Goal: Task Accomplishment & Management: Complete application form

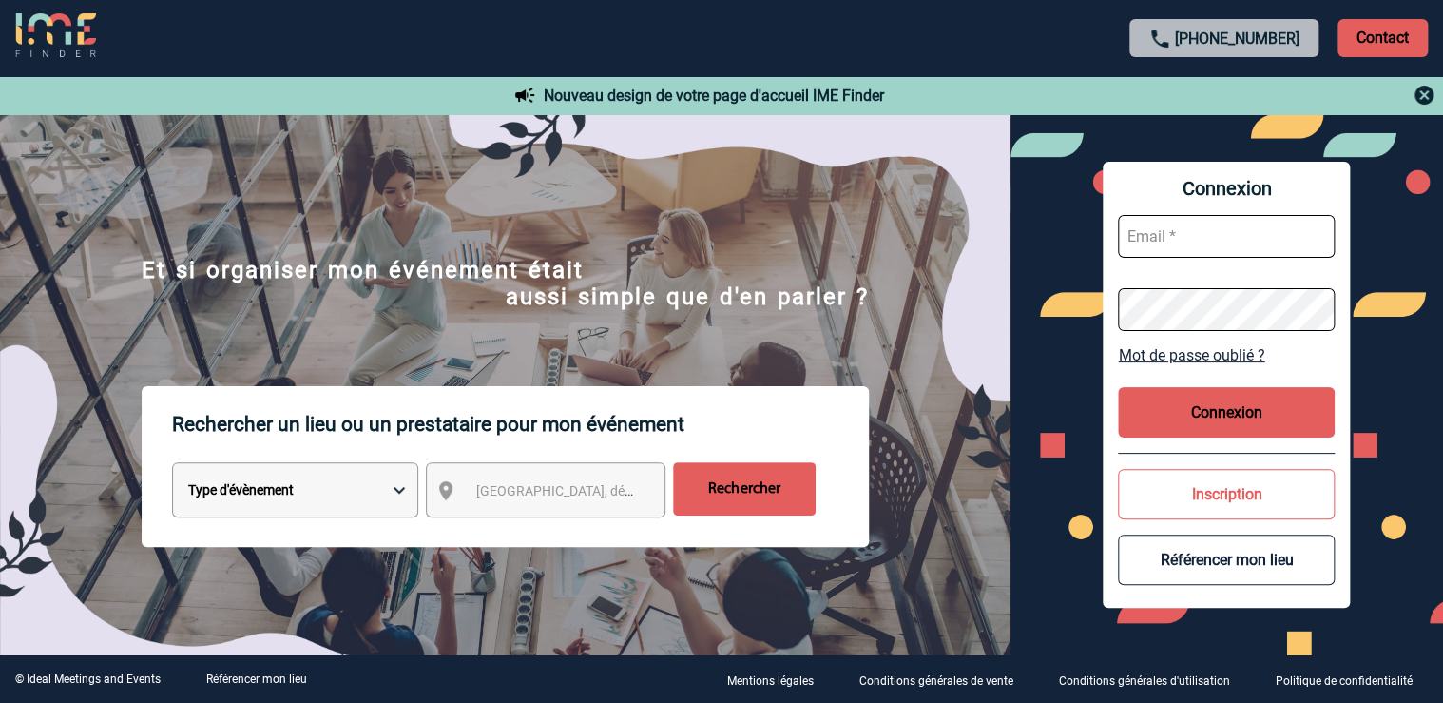
type input "sandie.lhostis@rte-france.com"
click at [1232, 408] on button "Connexion" at bounding box center [1226, 412] width 217 height 50
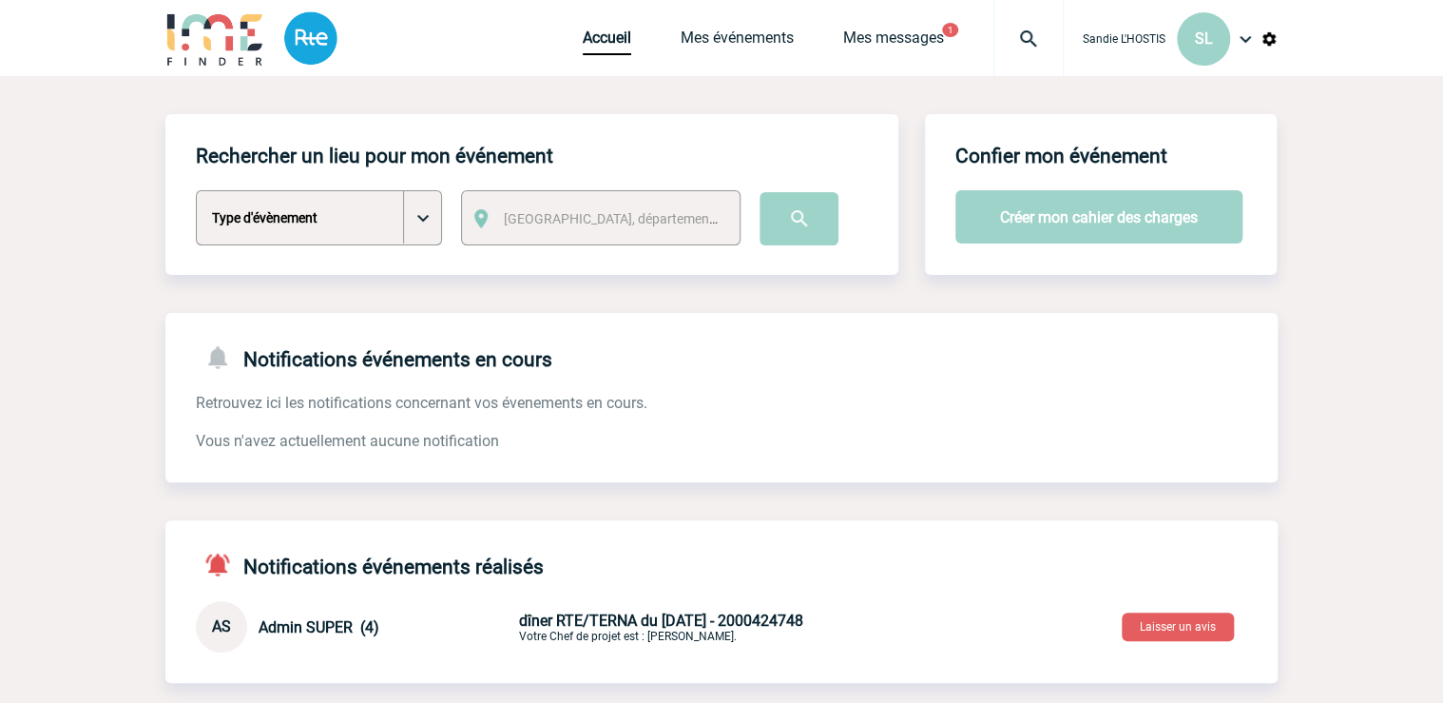
click at [416, 220] on select "Type d'évènement Séminaire avec nuitée Séminaire sans nuitée Repas de groupe Te…" at bounding box center [319, 217] width 246 height 55
select select "2"
click at [196, 191] on select "Type d'évènement Séminaire avec nuitée Séminaire sans nuitée Repas de groupe Te…" at bounding box center [319, 217] width 246 height 55
click at [683, 215] on span "Ville, département, région..." at bounding box center [617, 218] width 242 height 27
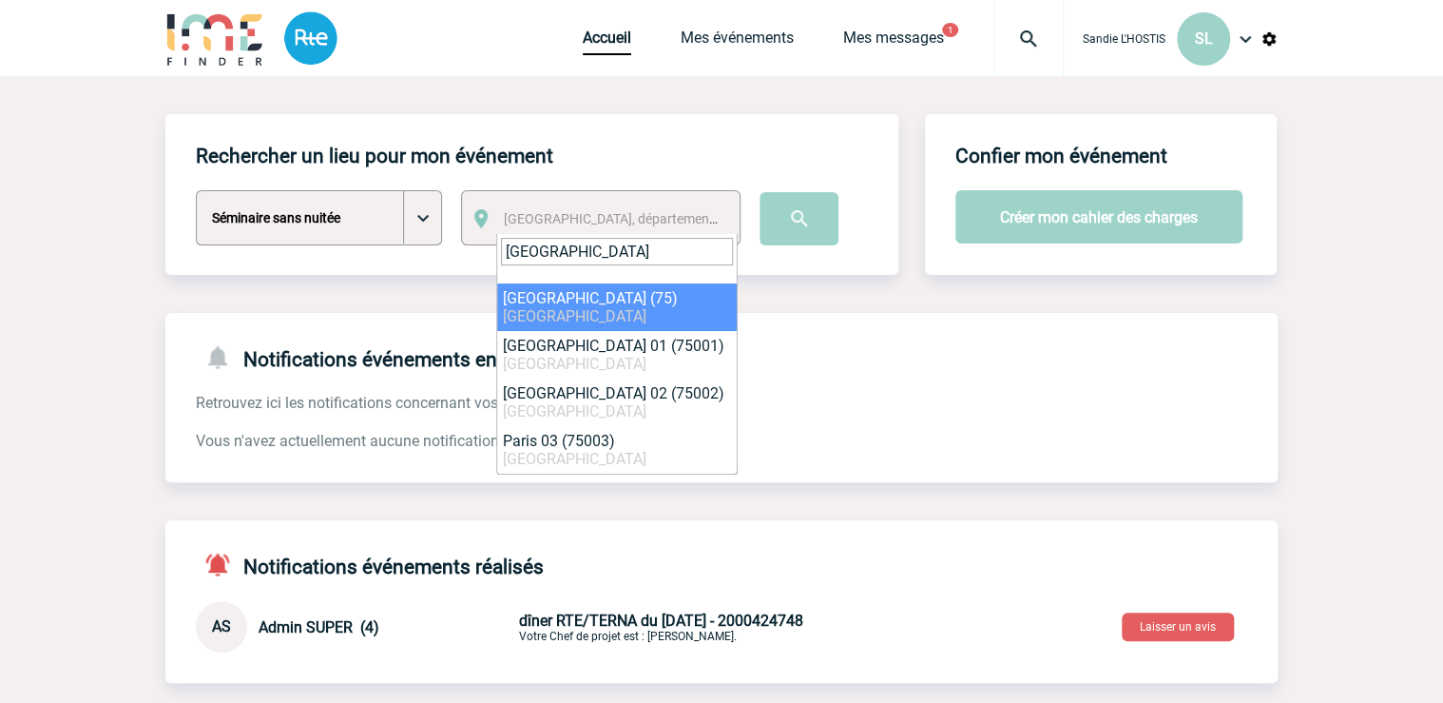
type input "paris"
select select "3"
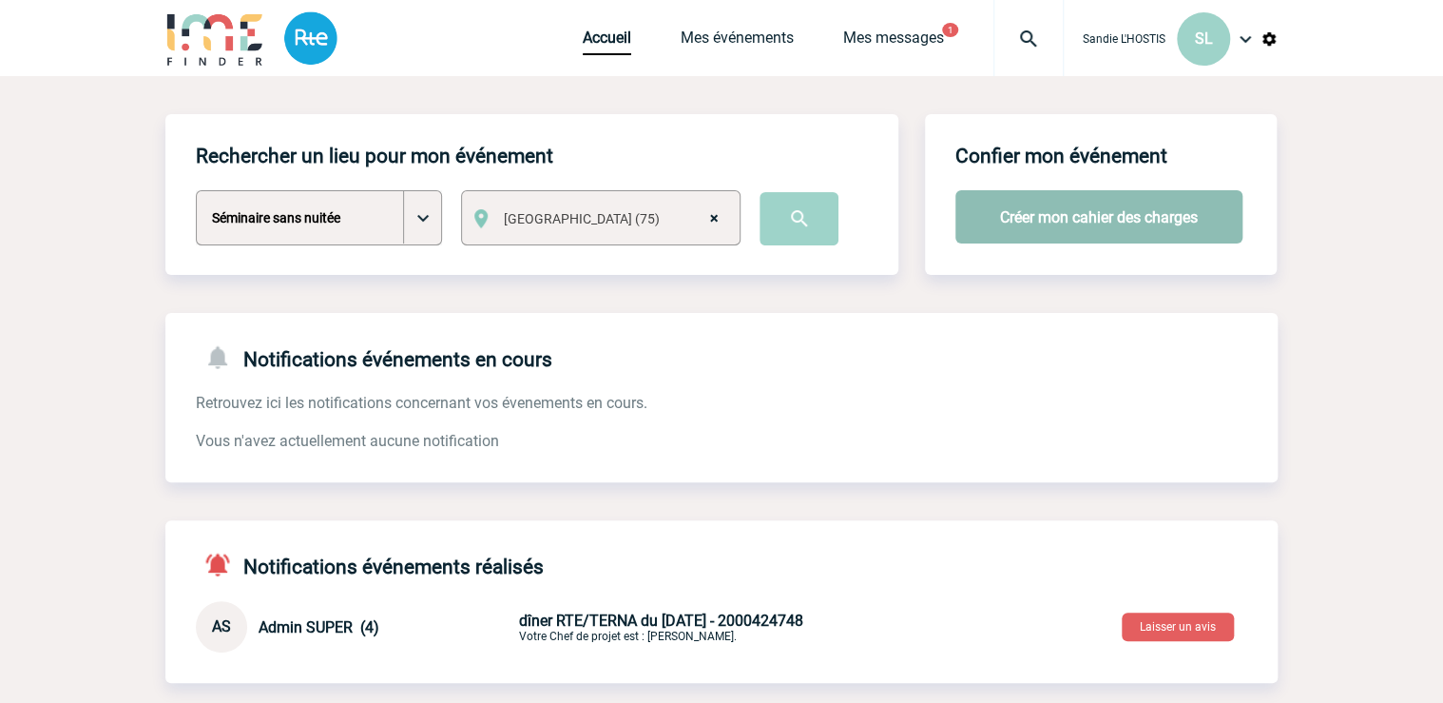
click at [1093, 219] on button "Créer mon cahier des charges" at bounding box center [1099, 216] width 287 height 53
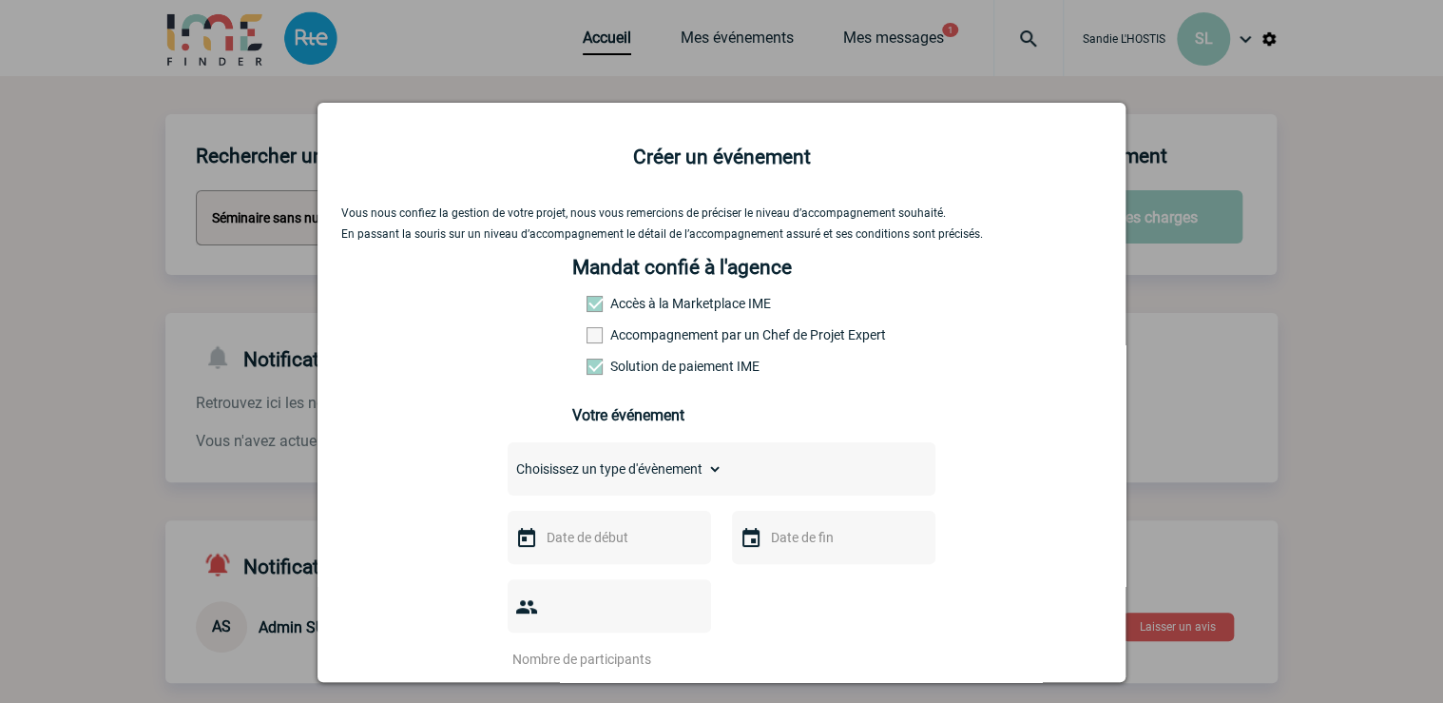
click at [715, 466] on select "Choisissez un type d'évènement Séminaire avec nuitée Séminaire sans nuitée Repa…" at bounding box center [615, 468] width 215 height 27
select select "2"
click at [508, 461] on select "Choisissez un type d'évènement Séminaire avec nuitée Séminaire sans nuitée Repa…" at bounding box center [615, 468] width 215 height 27
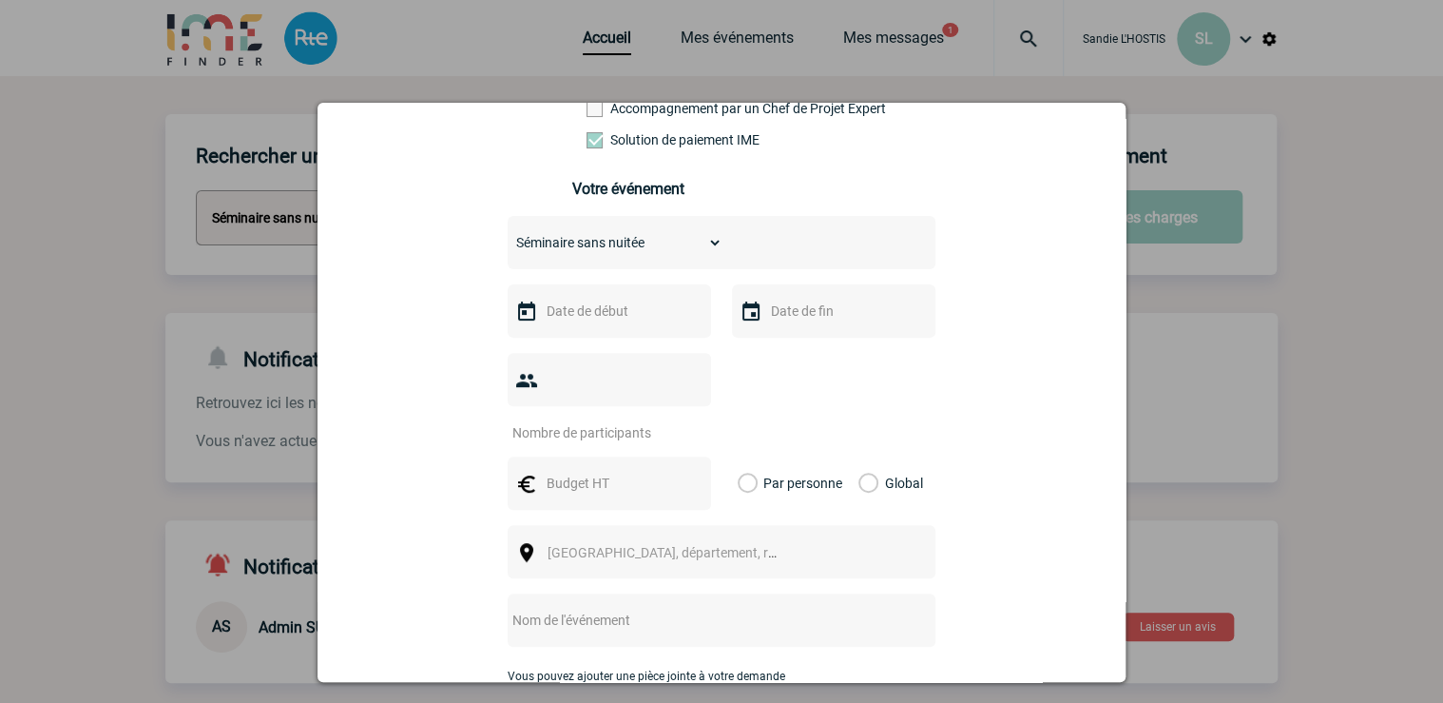
scroll to position [228, 0]
click at [619, 321] on input "text" at bounding box center [607, 309] width 131 height 25
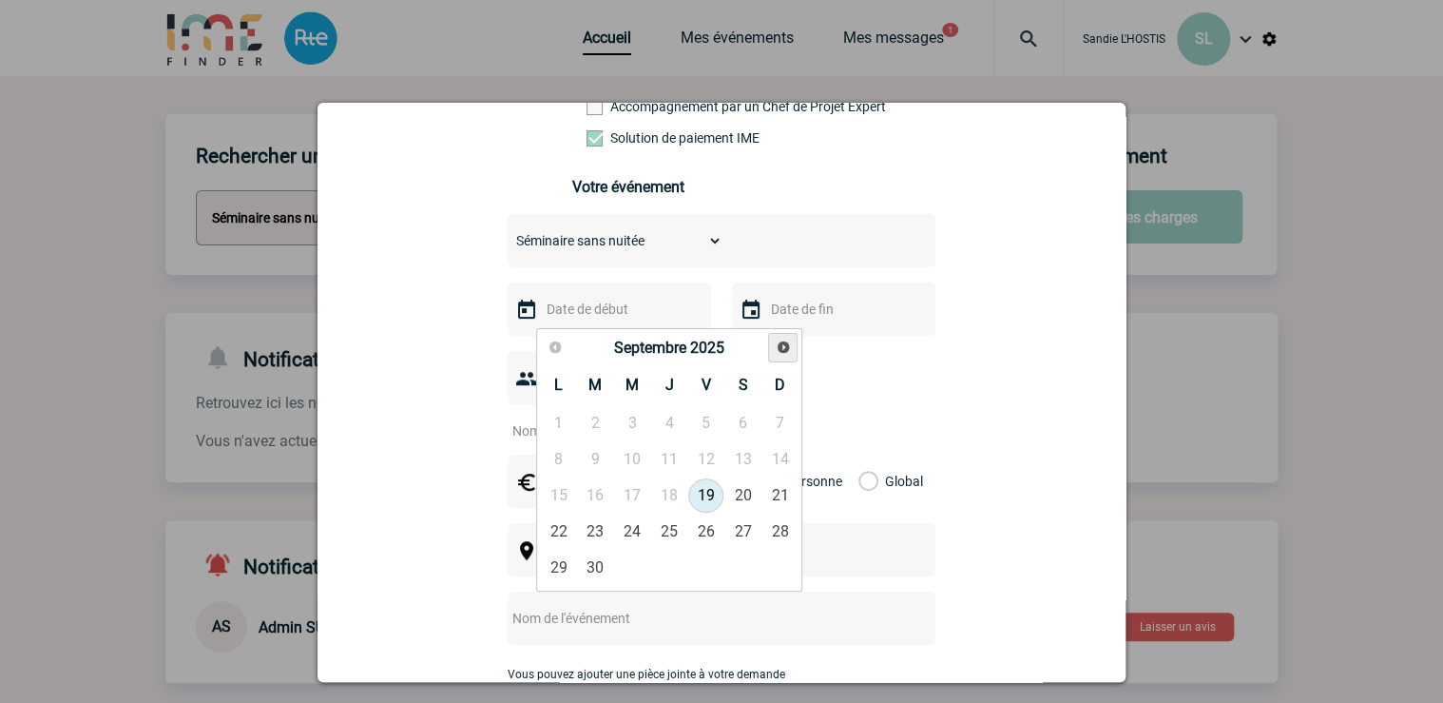
click at [783, 346] on span "Suivant" at bounding box center [783, 346] width 15 height 15
click at [594, 455] on link "9" at bounding box center [595, 459] width 35 height 34
type input "09-12-2025"
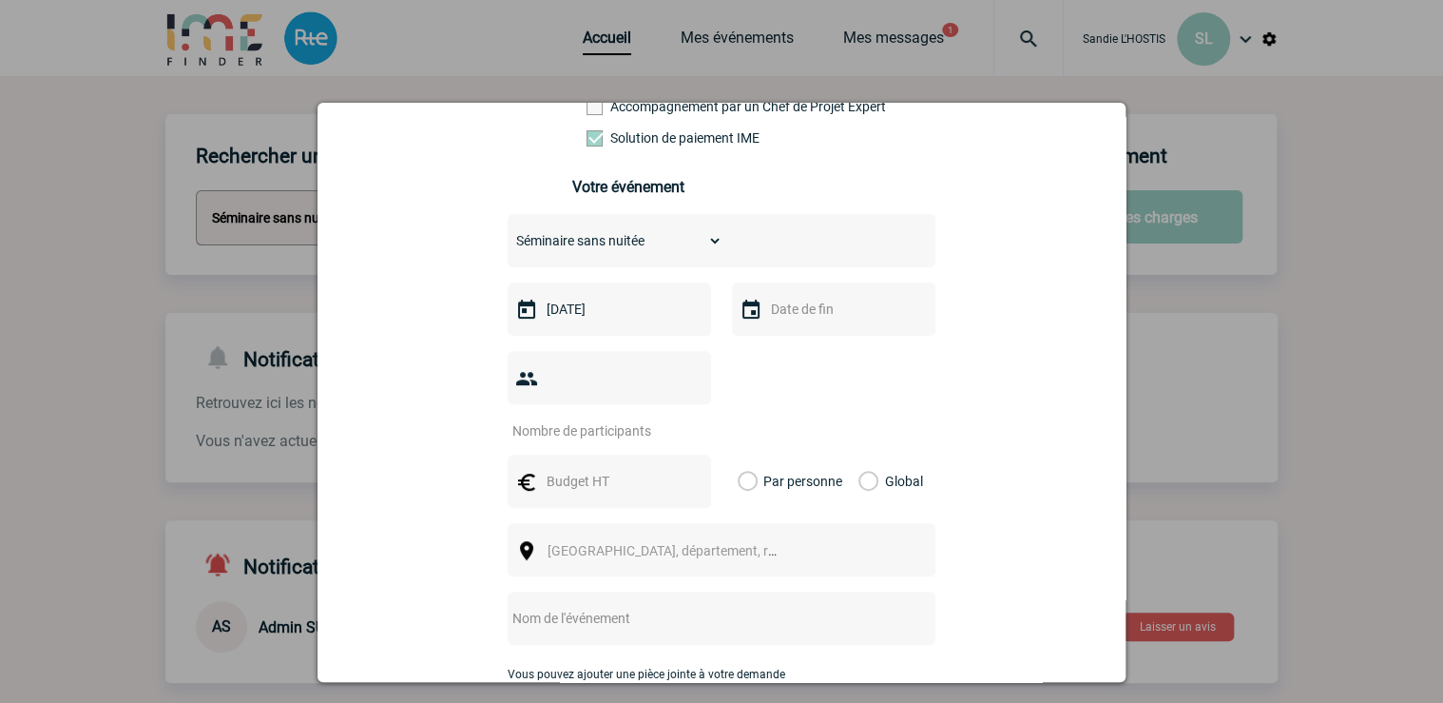
click at [798, 319] on input "text" at bounding box center [831, 309] width 131 height 25
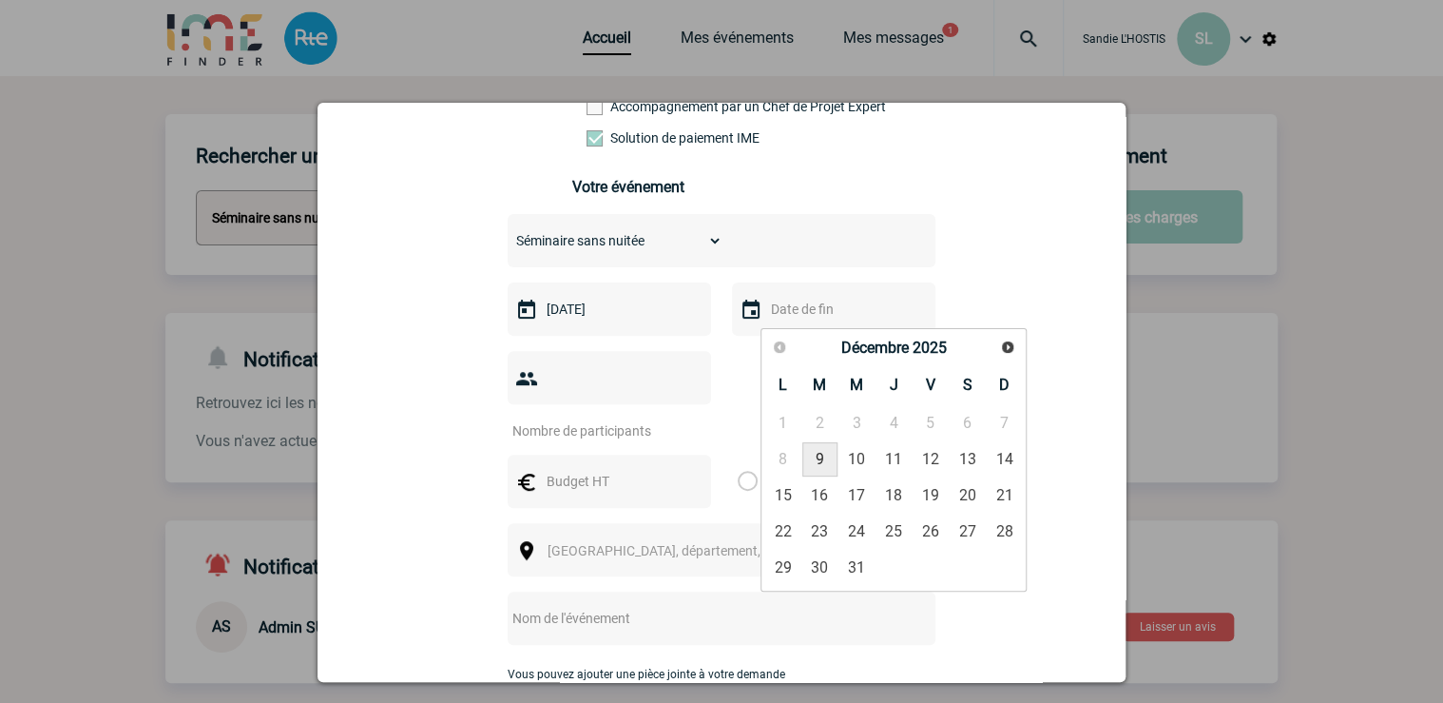
click at [814, 458] on link "9" at bounding box center [820, 459] width 35 height 34
type input "09-12-2025"
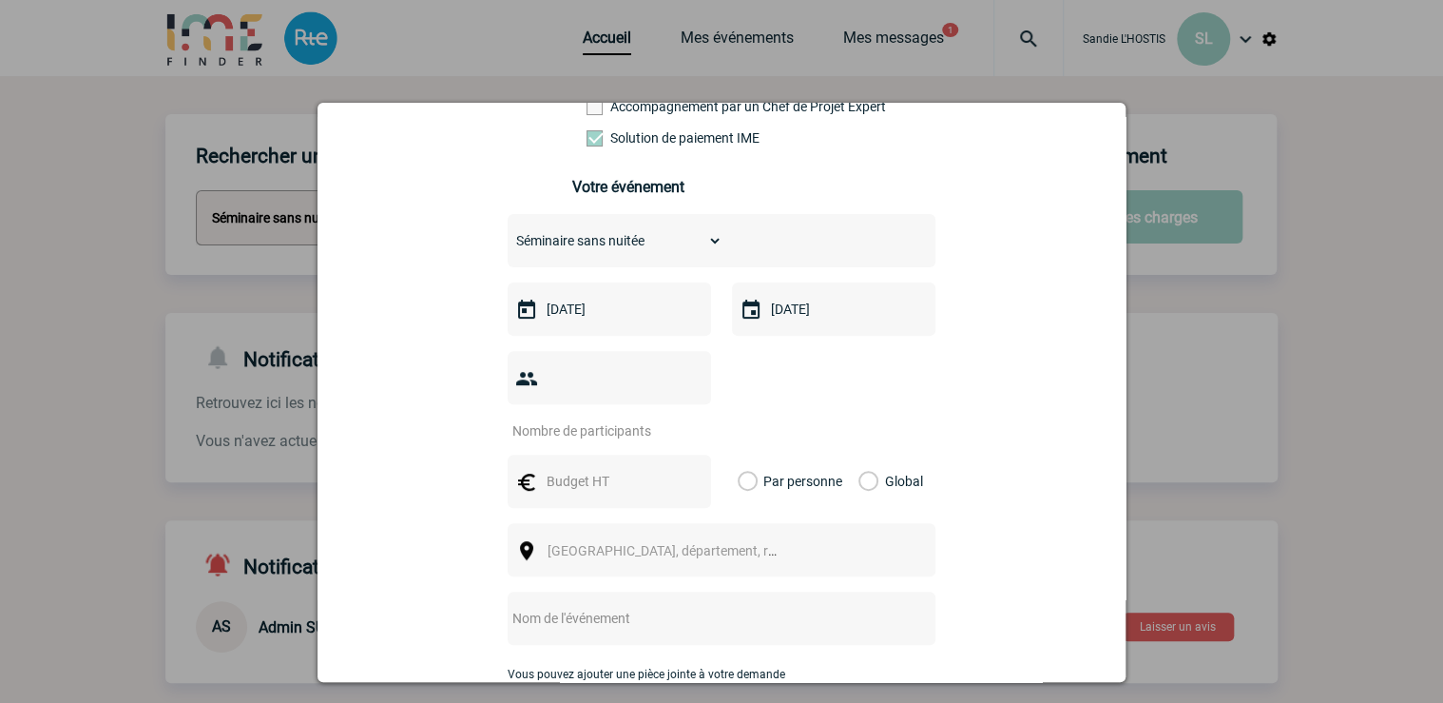
click at [562, 418] on input "number" at bounding box center [597, 430] width 179 height 25
click at [687, 418] on input "1" at bounding box center [597, 430] width 179 height 25
click at [687, 418] on input "2" at bounding box center [597, 430] width 179 height 25
click at [687, 418] on input "3" at bounding box center [597, 430] width 179 height 25
click at [687, 418] on input "4" at bounding box center [597, 430] width 179 height 25
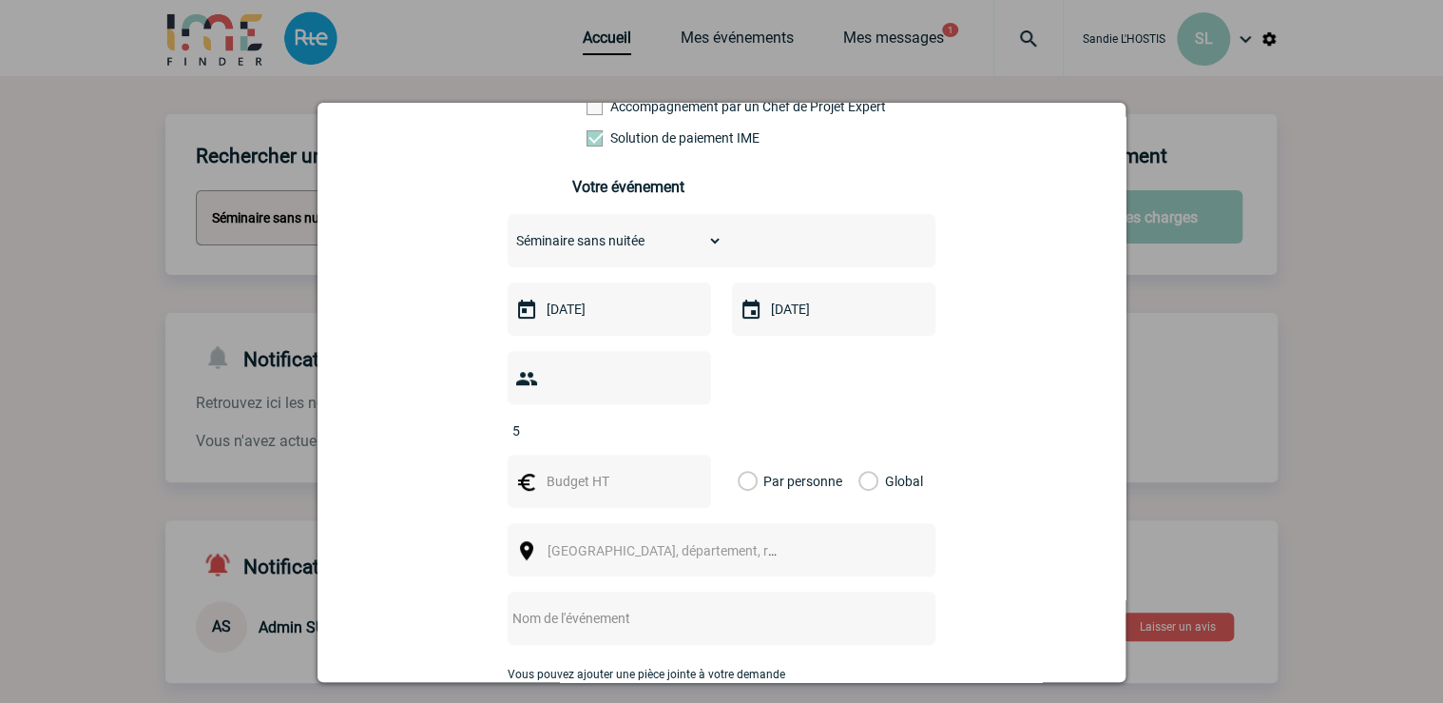
click at [687, 418] on input "5" at bounding box center [597, 430] width 179 height 25
click at [687, 418] on input "6" at bounding box center [597, 430] width 179 height 25
click at [687, 418] on input "7" at bounding box center [597, 430] width 179 height 25
click at [687, 418] on input "8" at bounding box center [597, 430] width 179 height 25
click at [687, 418] on input "9" at bounding box center [597, 430] width 179 height 25
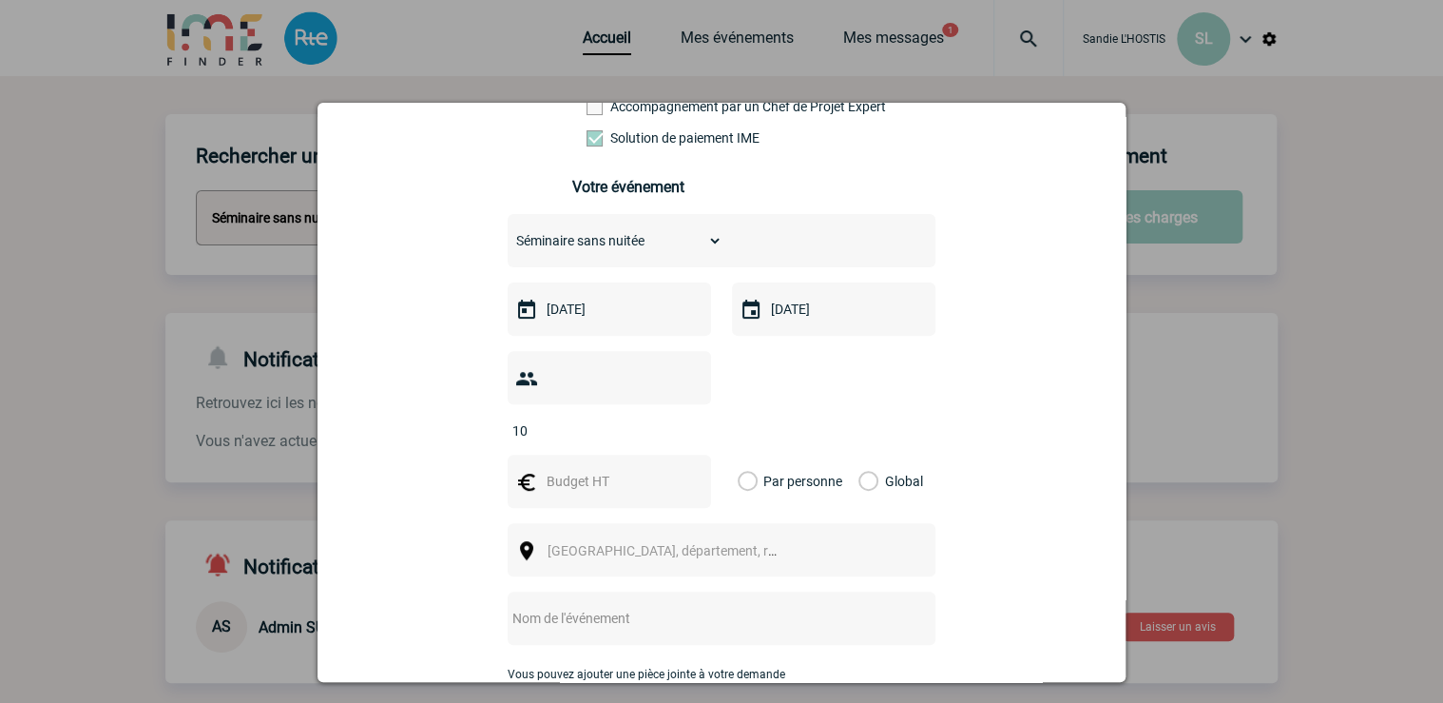
click at [687, 418] on input "10" at bounding box center [597, 430] width 179 height 25
click at [687, 418] on input "11" at bounding box center [597, 430] width 179 height 25
click at [686, 418] on input "12" at bounding box center [597, 430] width 179 height 25
click at [686, 418] on input "13" at bounding box center [597, 430] width 179 height 25
click at [685, 418] on input "14" at bounding box center [597, 430] width 179 height 25
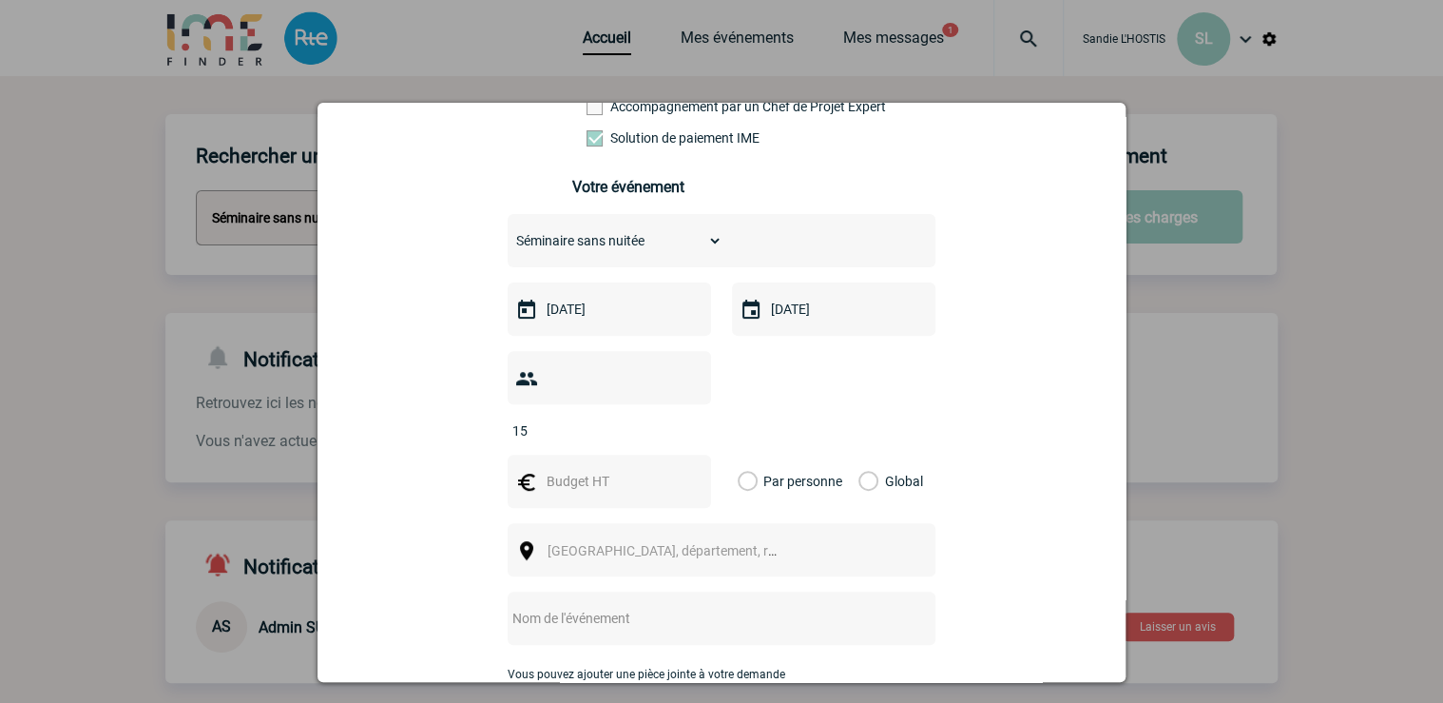
click at [685, 418] on input "15" at bounding box center [597, 430] width 179 height 25
click at [685, 418] on input "16" at bounding box center [597, 430] width 179 height 25
click at [685, 418] on input "17" at bounding box center [597, 430] width 179 height 25
click at [685, 418] on input "18" at bounding box center [597, 430] width 179 height 25
click at [685, 418] on input "19" at bounding box center [597, 430] width 179 height 25
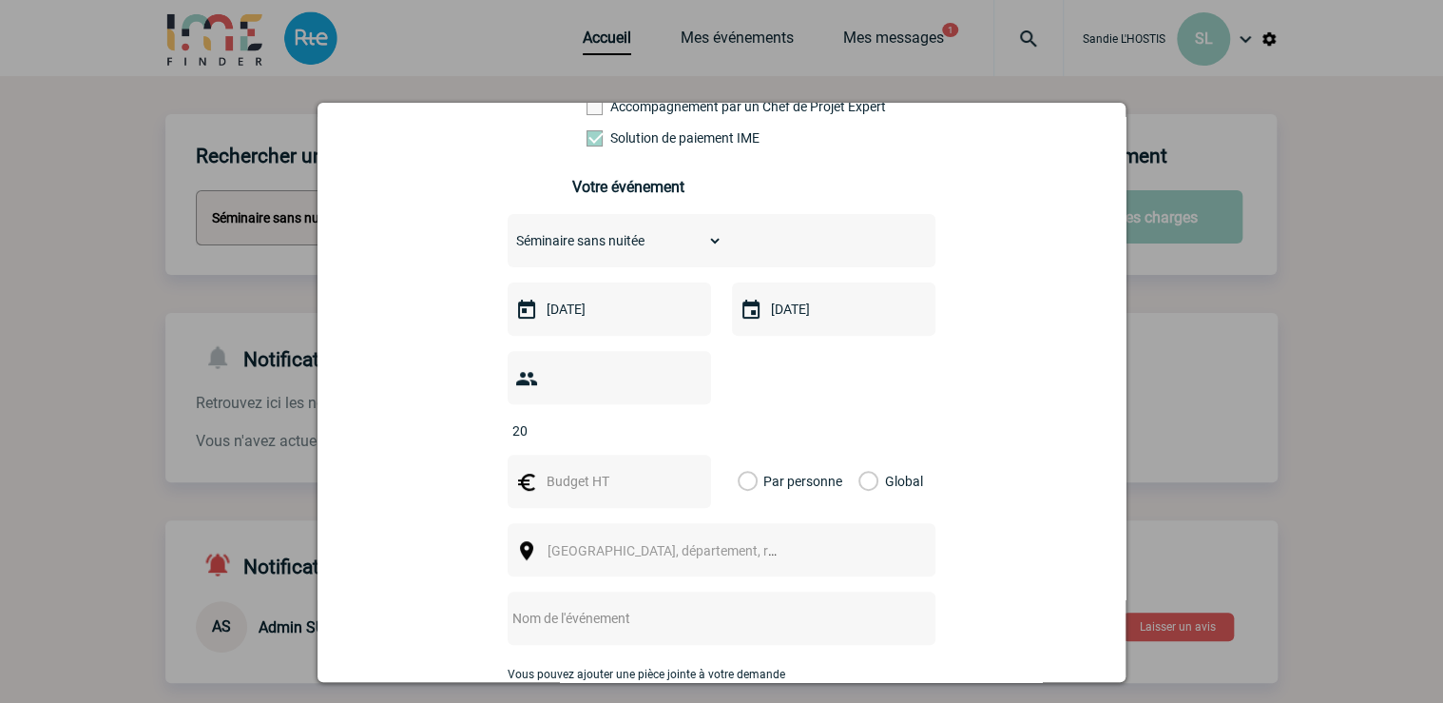
click at [685, 418] on input "20" at bounding box center [597, 430] width 179 height 25
click at [685, 418] on input "21" at bounding box center [597, 430] width 179 height 25
click at [685, 418] on input "22" at bounding box center [597, 430] width 179 height 25
click at [685, 418] on input "23" at bounding box center [597, 430] width 179 height 25
click at [685, 418] on input "24" at bounding box center [597, 430] width 179 height 25
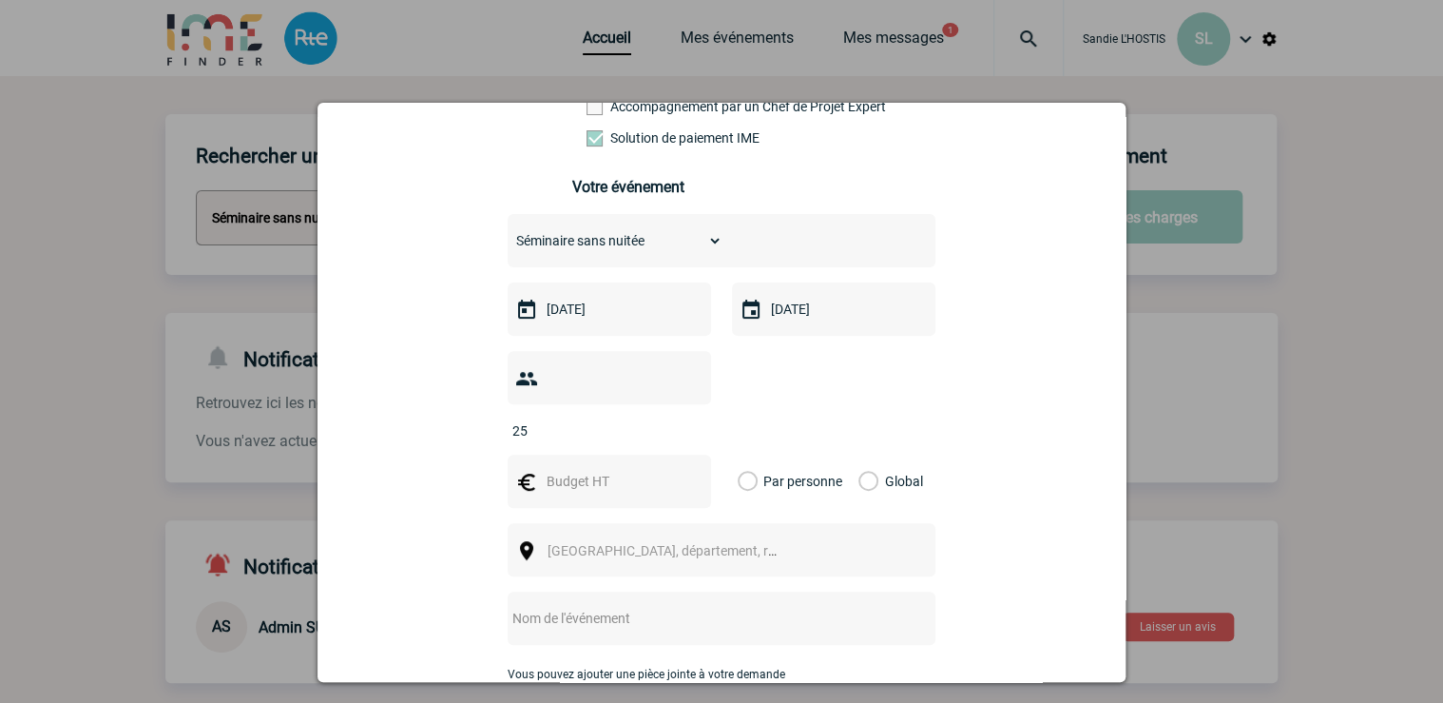
click at [685, 418] on input "25" at bounding box center [597, 430] width 179 height 25
click at [685, 418] on input "26" at bounding box center [597, 430] width 179 height 25
click at [685, 418] on input "27" at bounding box center [597, 430] width 179 height 25
click at [685, 418] on input "28" at bounding box center [597, 430] width 179 height 25
click at [685, 418] on input "29" at bounding box center [597, 430] width 179 height 25
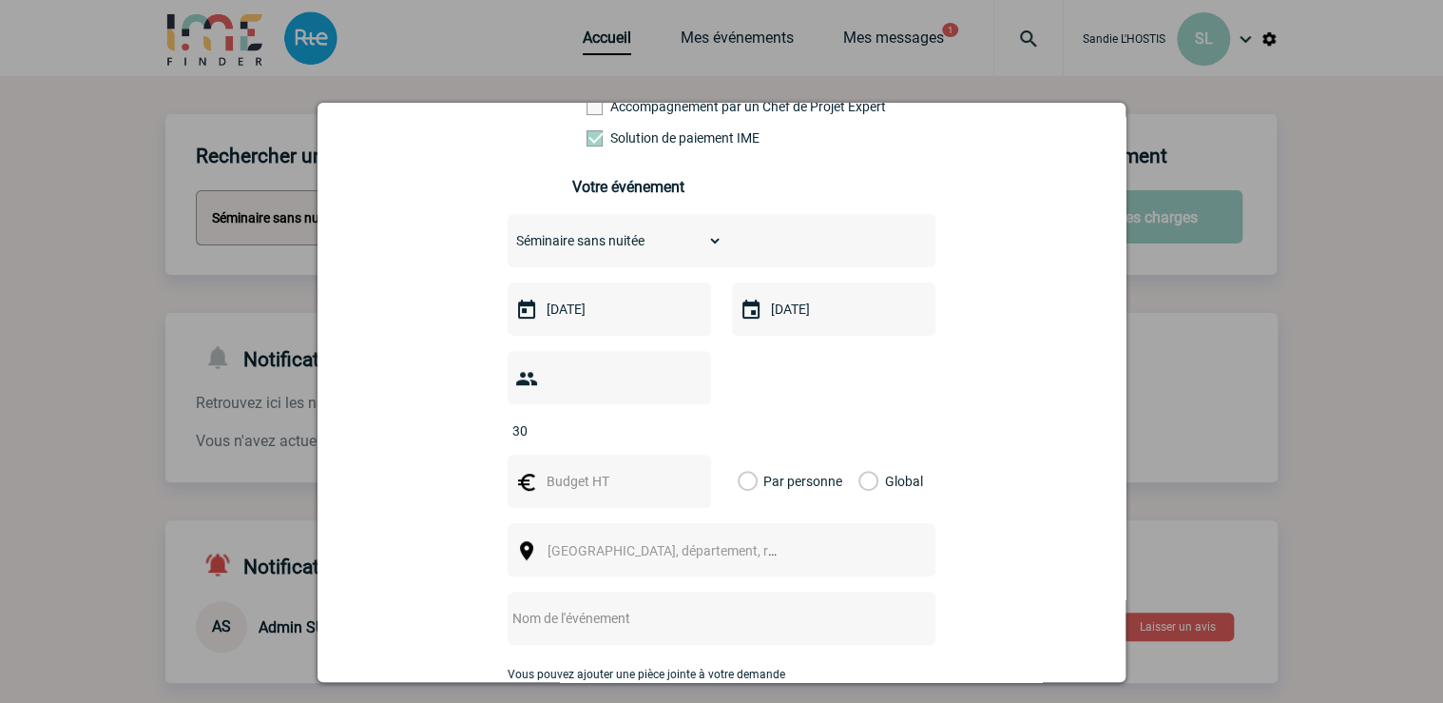
click at [685, 418] on input "30" at bounding box center [597, 430] width 179 height 25
click at [684, 418] on input "31" at bounding box center [597, 430] width 179 height 25
click at [684, 418] on input "32" at bounding box center [597, 430] width 179 height 25
click at [684, 418] on input "33" at bounding box center [597, 430] width 179 height 25
click at [684, 418] on input "34" at bounding box center [597, 430] width 179 height 25
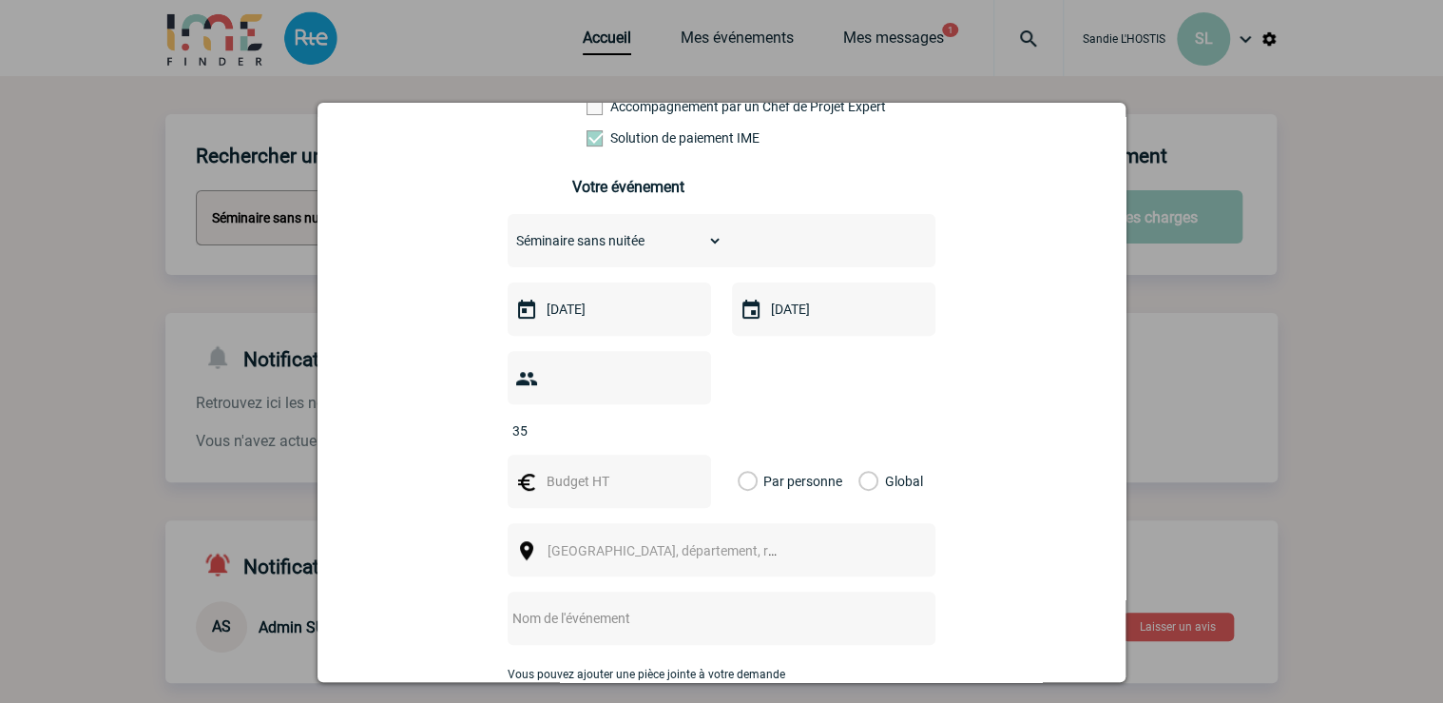
click at [684, 418] on input "35" at bounding box center [597, 430] width 179 height 25
click at [684, 418] on input "36" at bounding box center [597, 430] width 179 height 25
click at [683, 418] on input "37" at bounding box center [597, 430] width 179 height 25
click at [683, 418] on input "38" at bounding box center [597, 430] width 179 height 25
click at [683, 418] on input "39" at bounding box center [597, 430] width 179 height 25
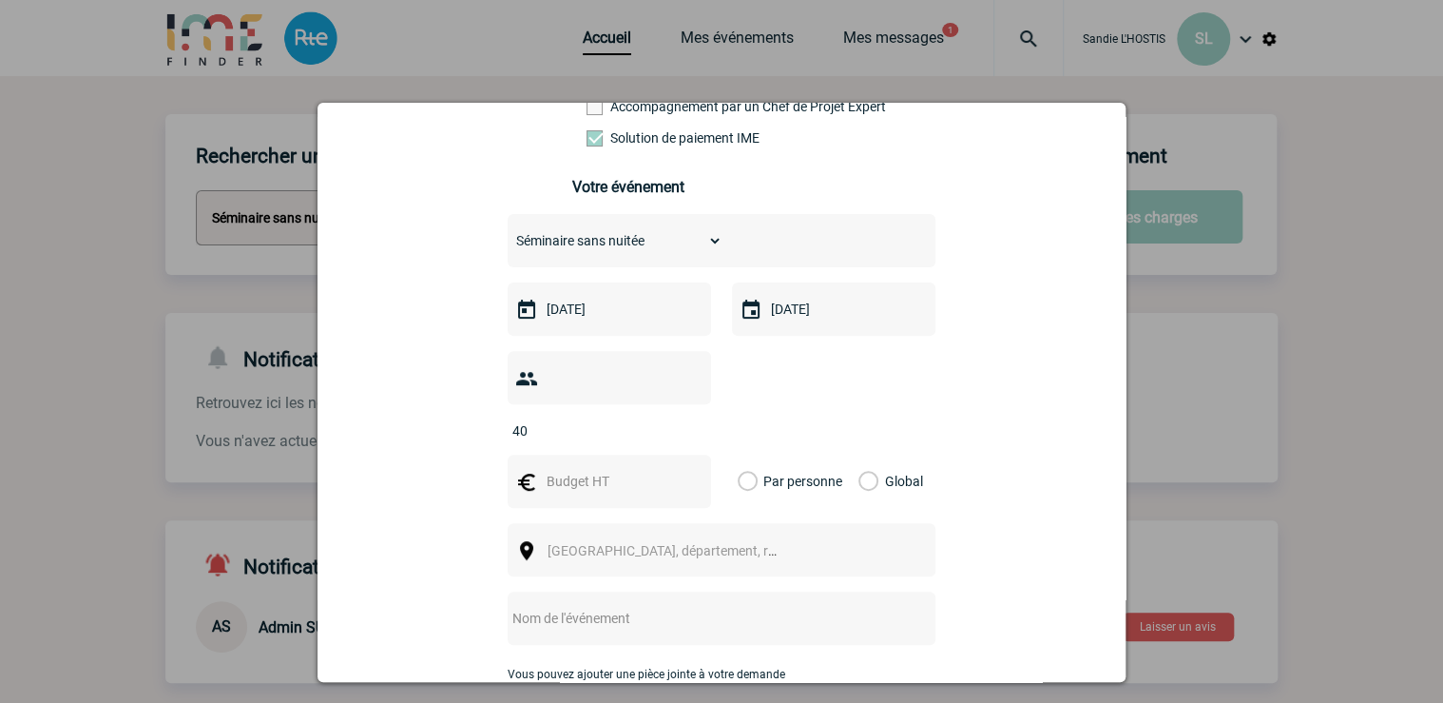
click at [683, 418] on input "40" at bounding box center [597, 430] width 179 height 25
click at [683, 418] on input "41" at bounding box center [597, 430] width 179 height 25
click at [683, 418] on input "42" at bounding box center [597, 430] width 179 height 25
click at [683, 418] on input "43" at bounding box center [597, 430] width 179 height 25
click at [683, 418] on input "44" at bounding box center [597, 430] width 179 height 25
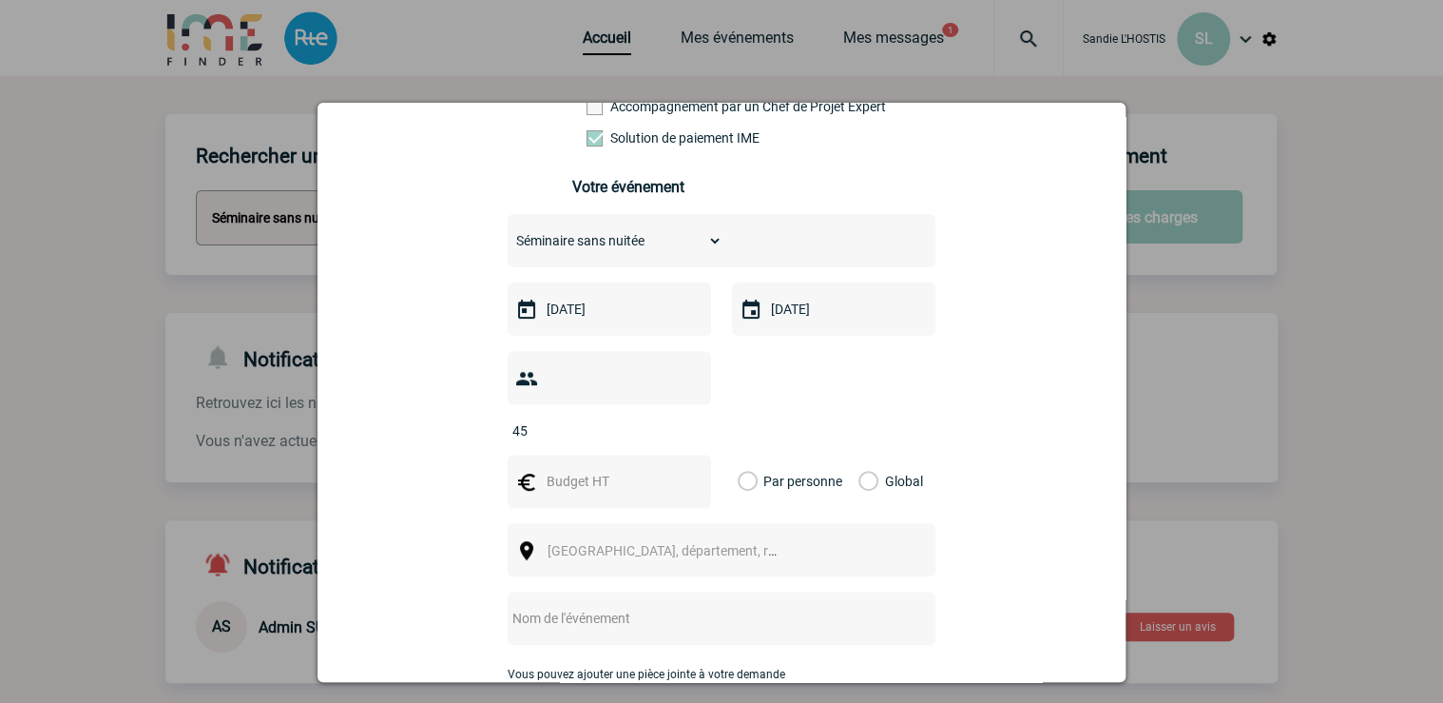
click at [683, 418] on input "45" at bounding box center [597, 430] width 179 height 25
click at [683, 418] on input "46" at bounding box center [597, 430] width 179 height 25
click at [683, 418] on input "47" at bounding box center [597, 430] width 179 height 25
click at [683, 418] on input "48" at bounding box center [597, 430] width 179 height 25
click at [683, 418] on input "49" at bounding box center [597, 430] width 179 height 25
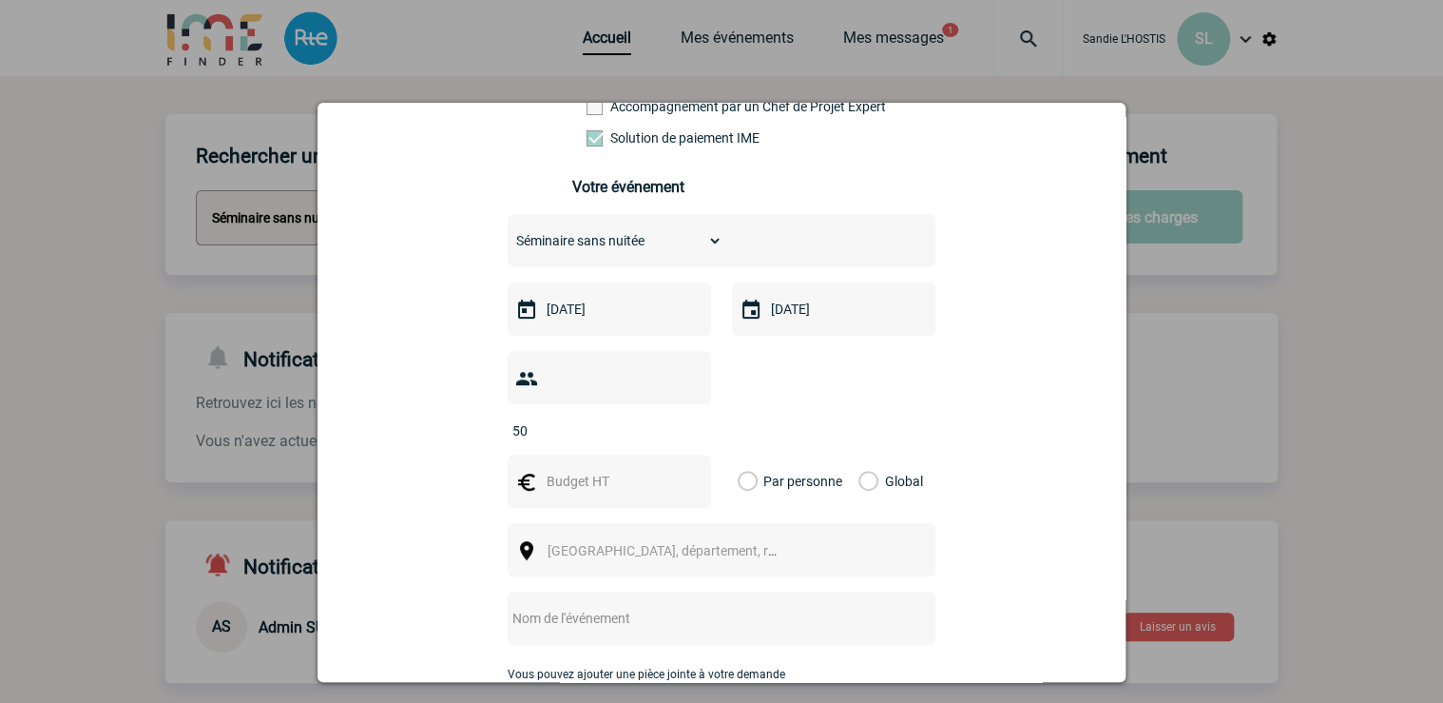
type input "50"
click at [683, 418] on input "50" at bounding box center [597, 430] width 179 height 25
click at [648, 469] on input "text" at bounding box center [607, 481] width 131 height 25
click at [859, 455] on label "Global" at bounding box center [865, 481] width 12 height 53
click at [0, 0] on input "Global" at bounding box center [0, 0] width 0 height 0
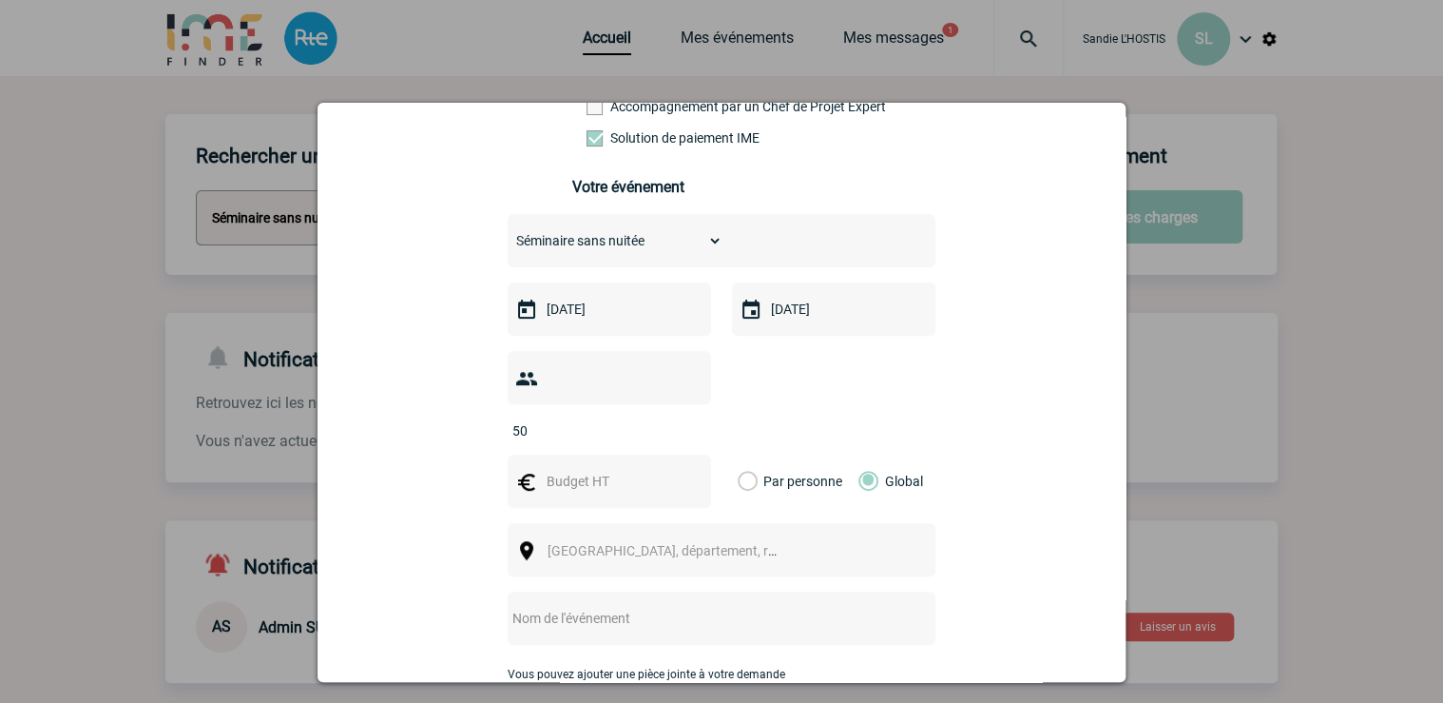
click at [605, 469] on input "text" at bounding box center [607, 481] width 131 height 25
type input "8000"
click at [620, 533] on body "Sandie L'HOSTIS SL Accueil Mes événements" at bounding box center [721, 665] width 1443 height 1330
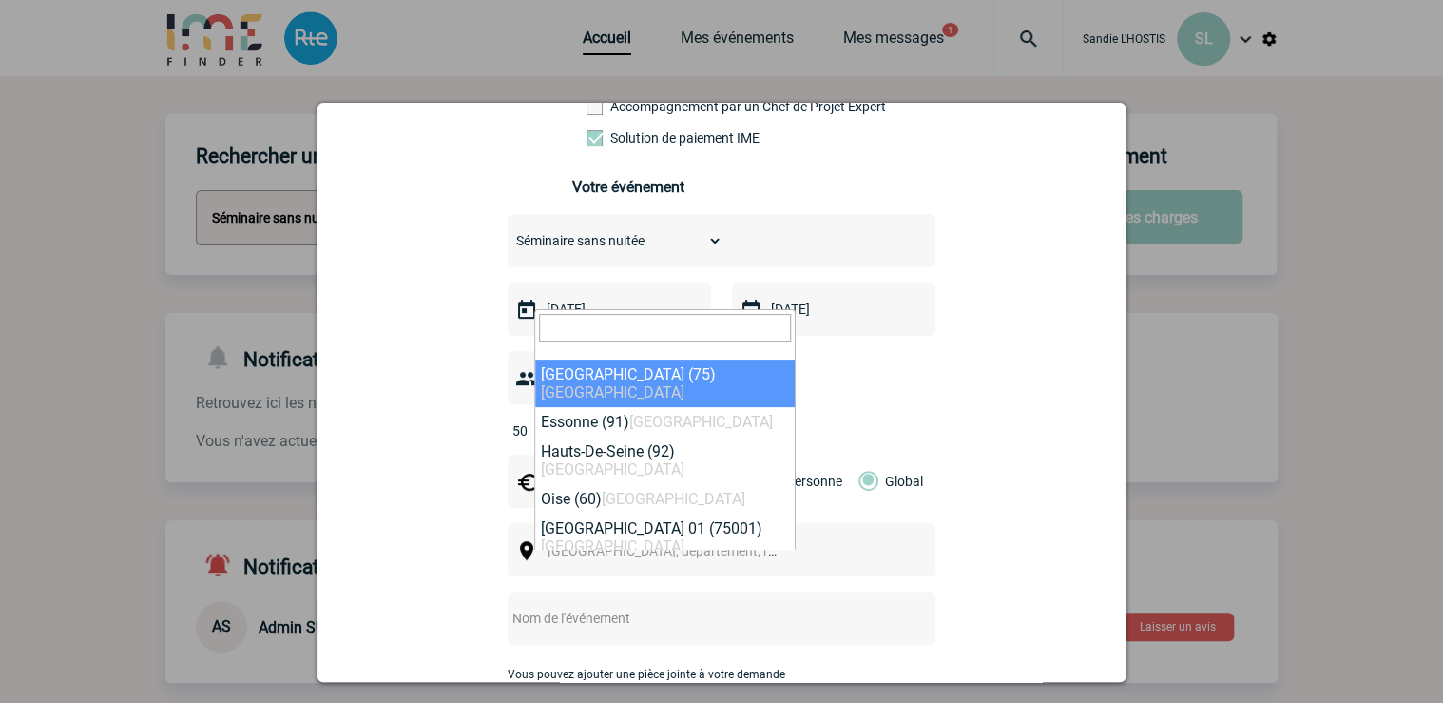
select select "3"
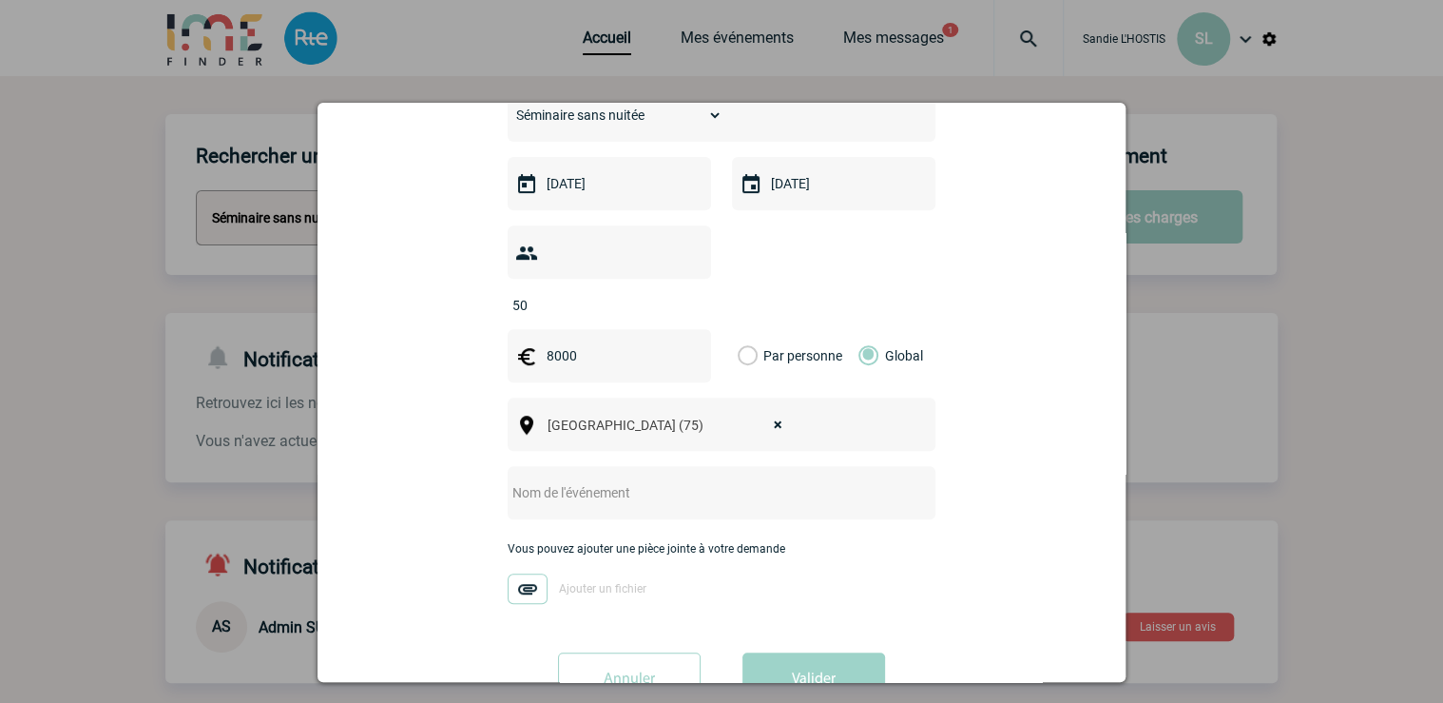
scroll to position [380, 0]
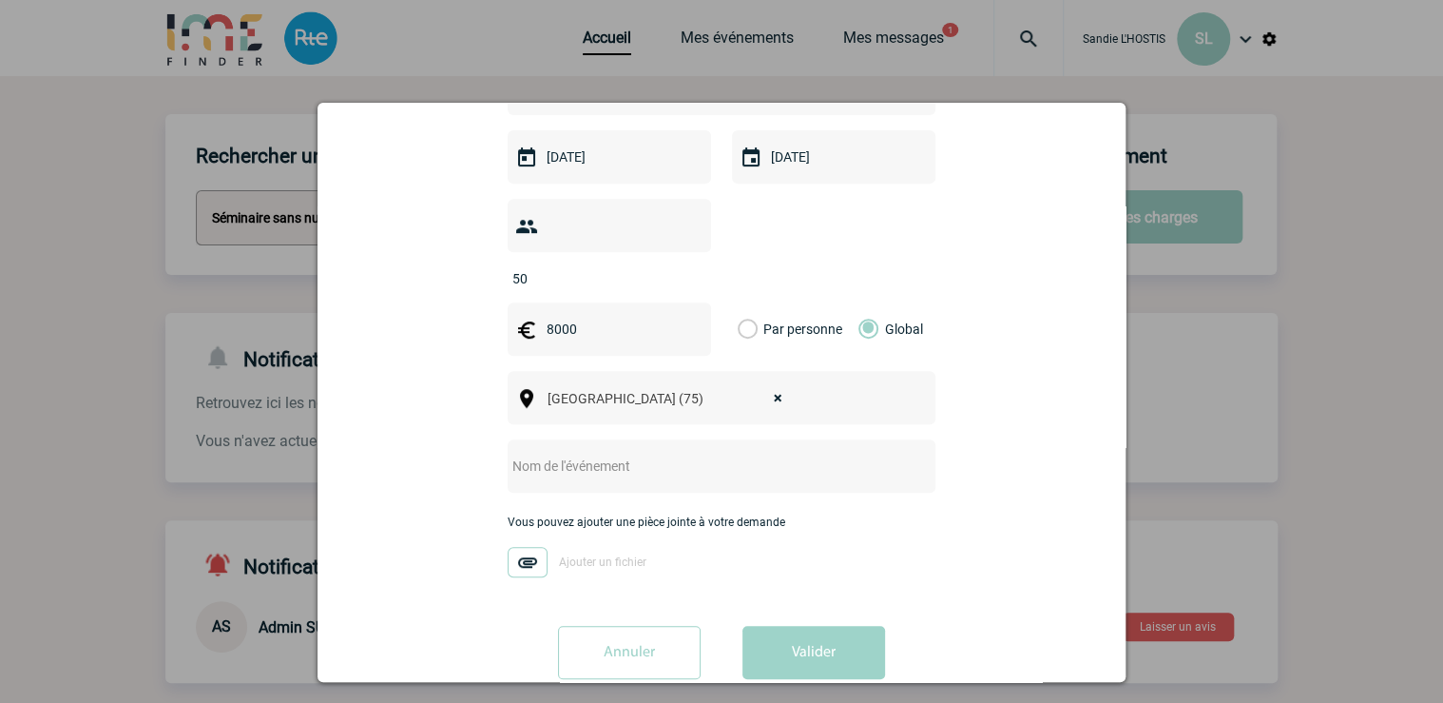
click at [586, 454] on input "text" at bounding box center [696, 466] width 377 height 25
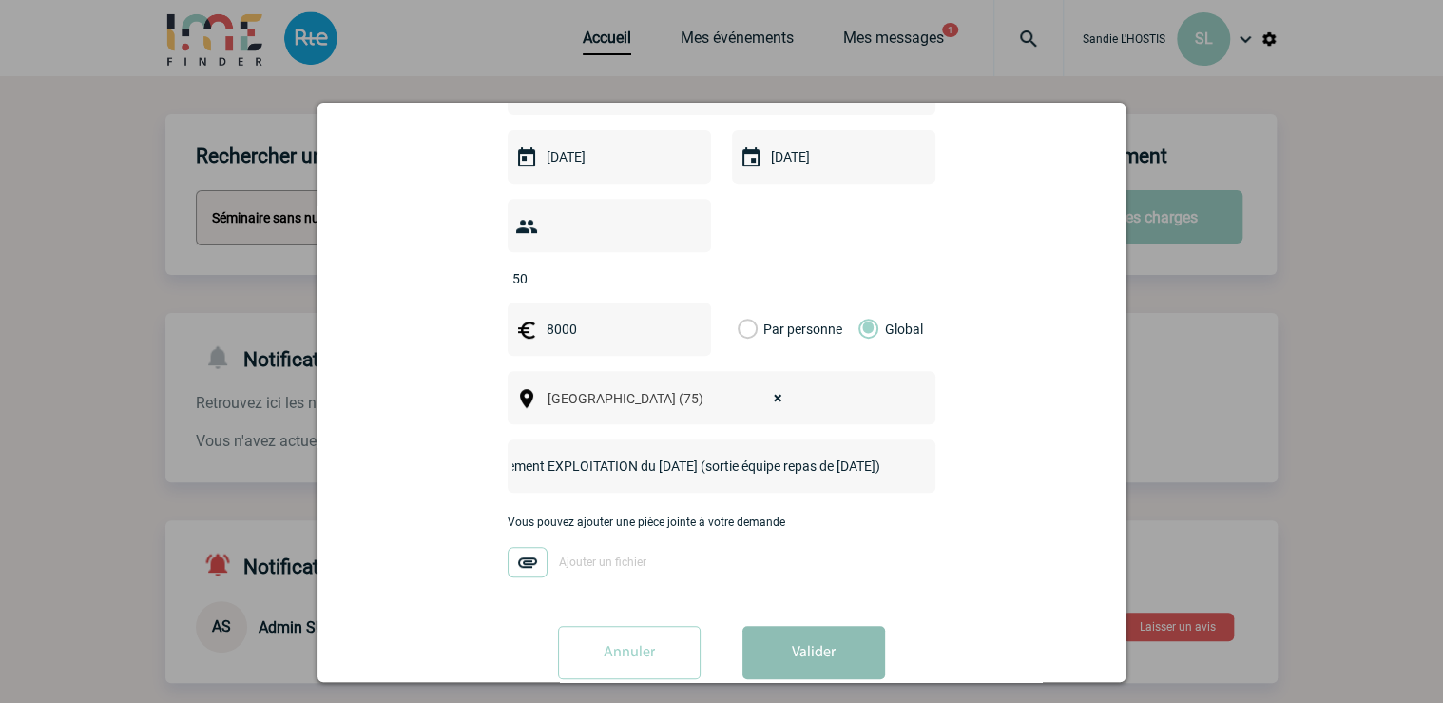
type input "Séminaire département EXPLOITATION du 09/12/25 (sortie équipe repas de Noël)"
click at [816, 631] on button "Valider" at bounding box center [814, 652] width 143 height 53
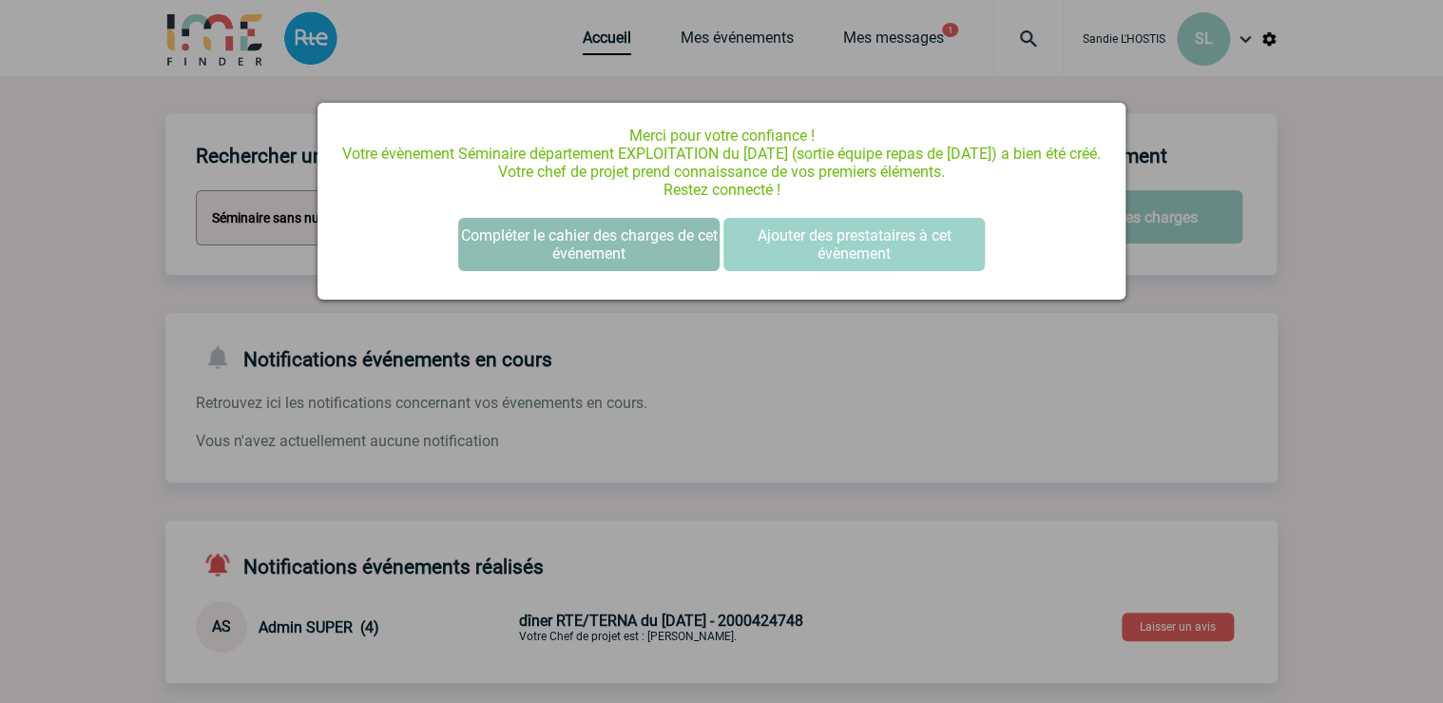
click at [652, 263] on button "Compléter le cahier des charges de cet événement" at bounding box center [588, 244] width 261 height 53
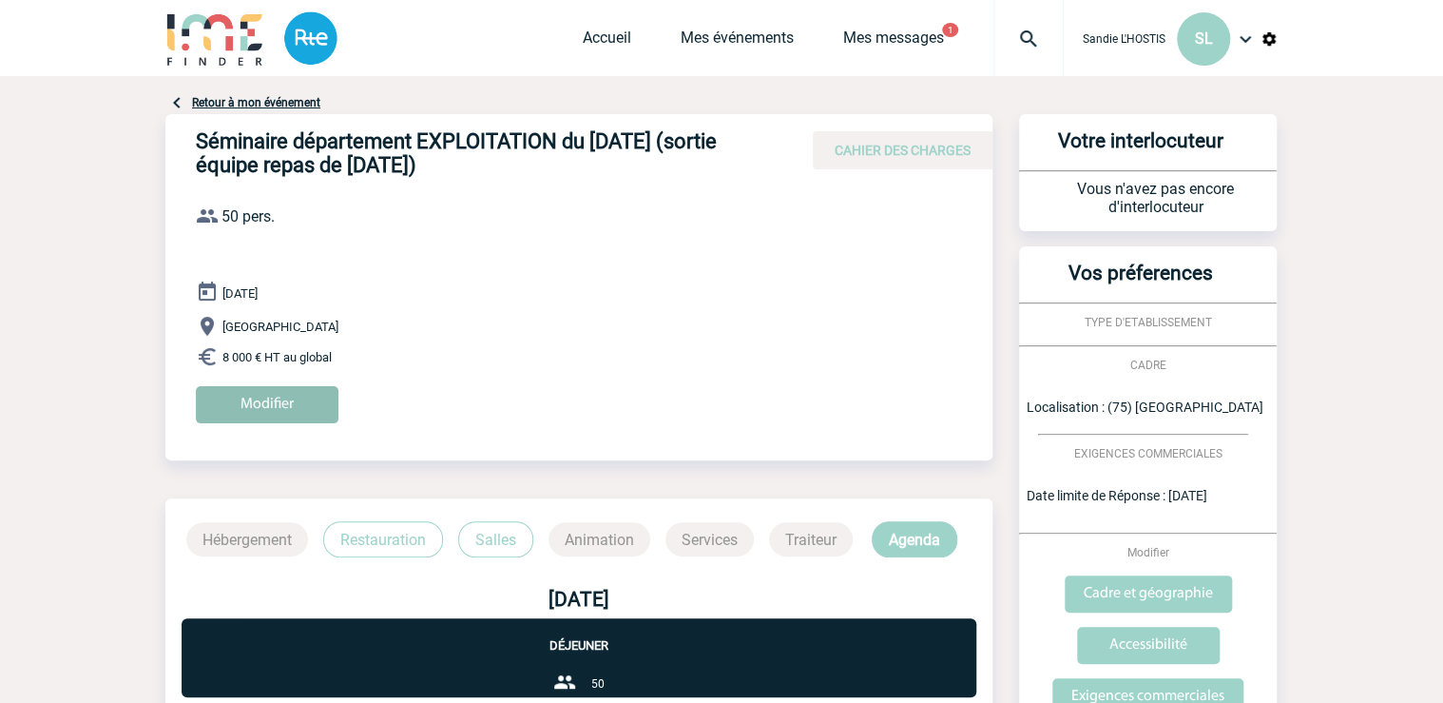
click at [312, 411] on input "Modifier" at bounding box center [267, 404] width 143 height 37
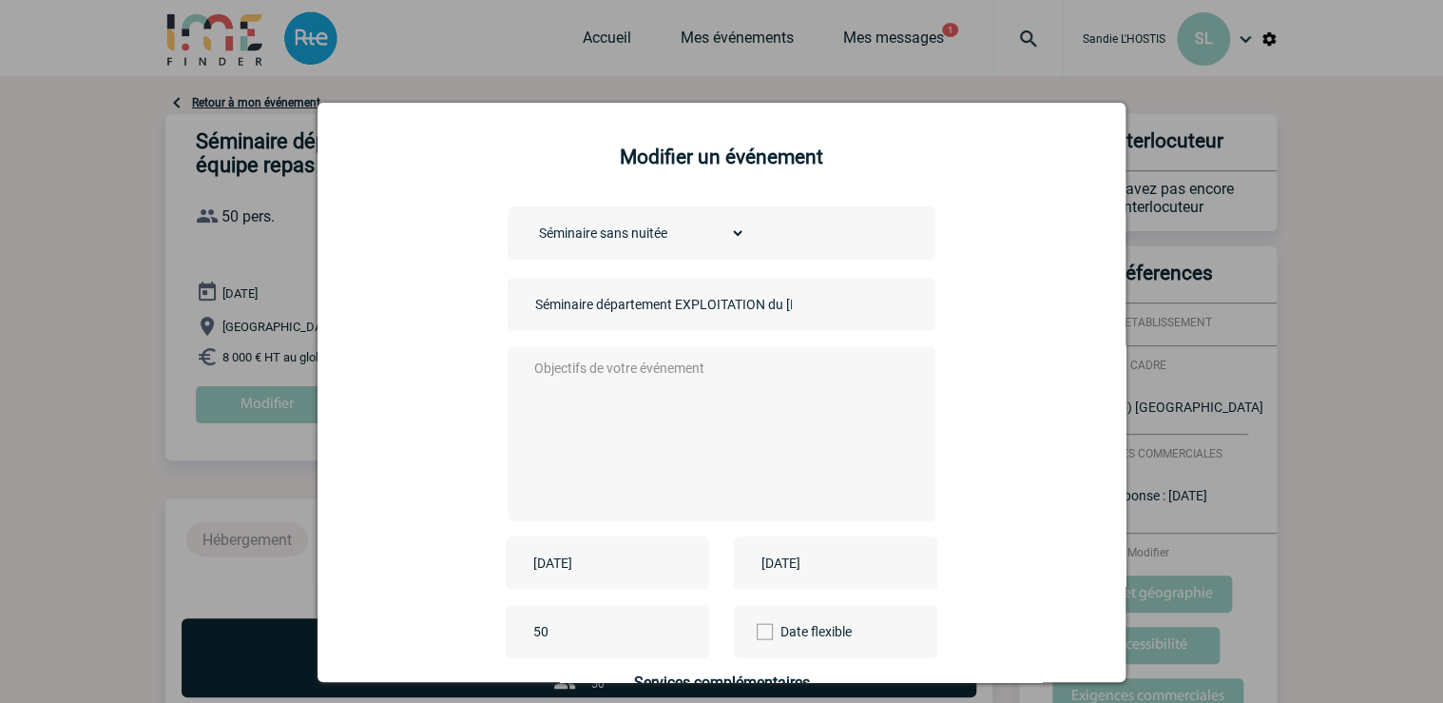
click at [533, 375] on textarea at bounding box center [718, 432] width 376 height 152
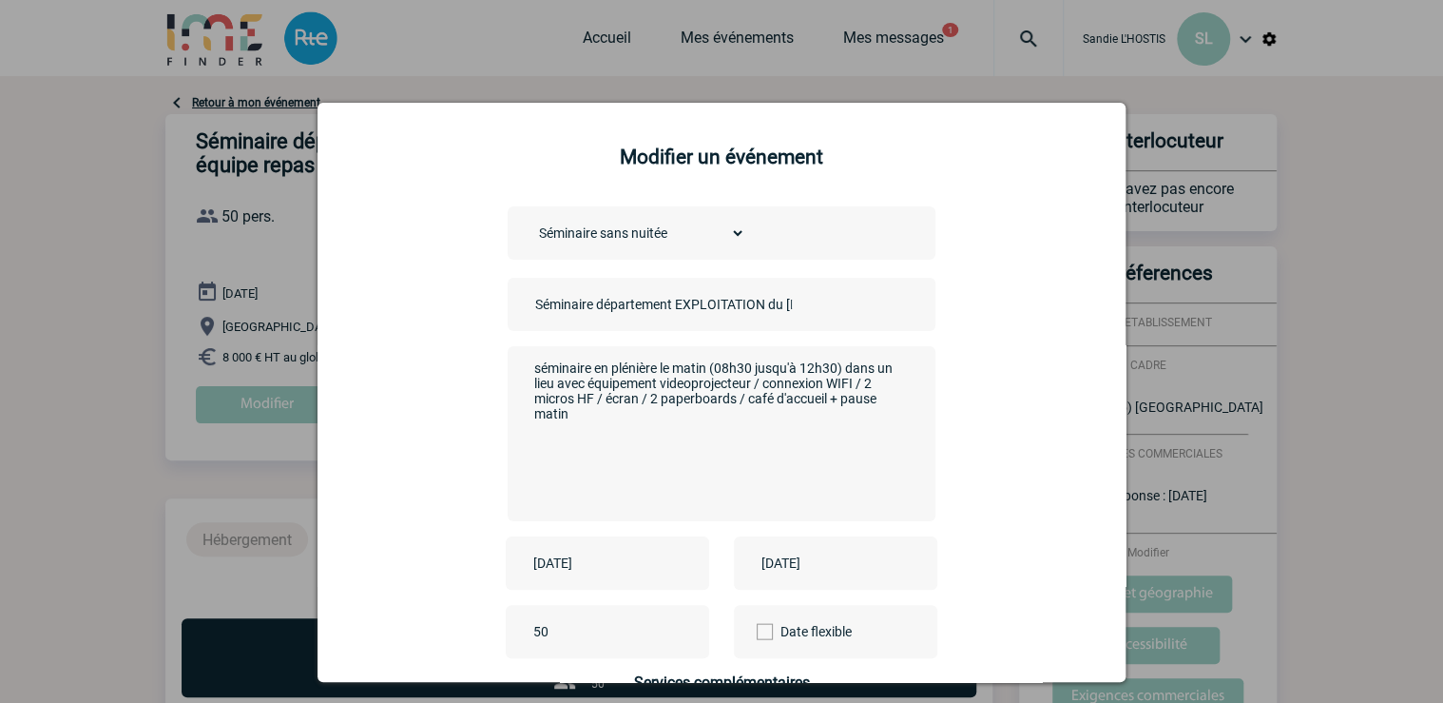
click at [530, 369] on textarea "séminaire en plénière le matin (08h30 jusqu'à 12h30) dans un lieu avec équipeme…" at bounding box center [718, 432] width 376 height 152
click at [572, 421] on textarea "- séminaire en plénière le matin (08h30 jusqu'à 12h30) dans un lieu avec équipe…" at bounding box center [718, 432] width 376 height 152
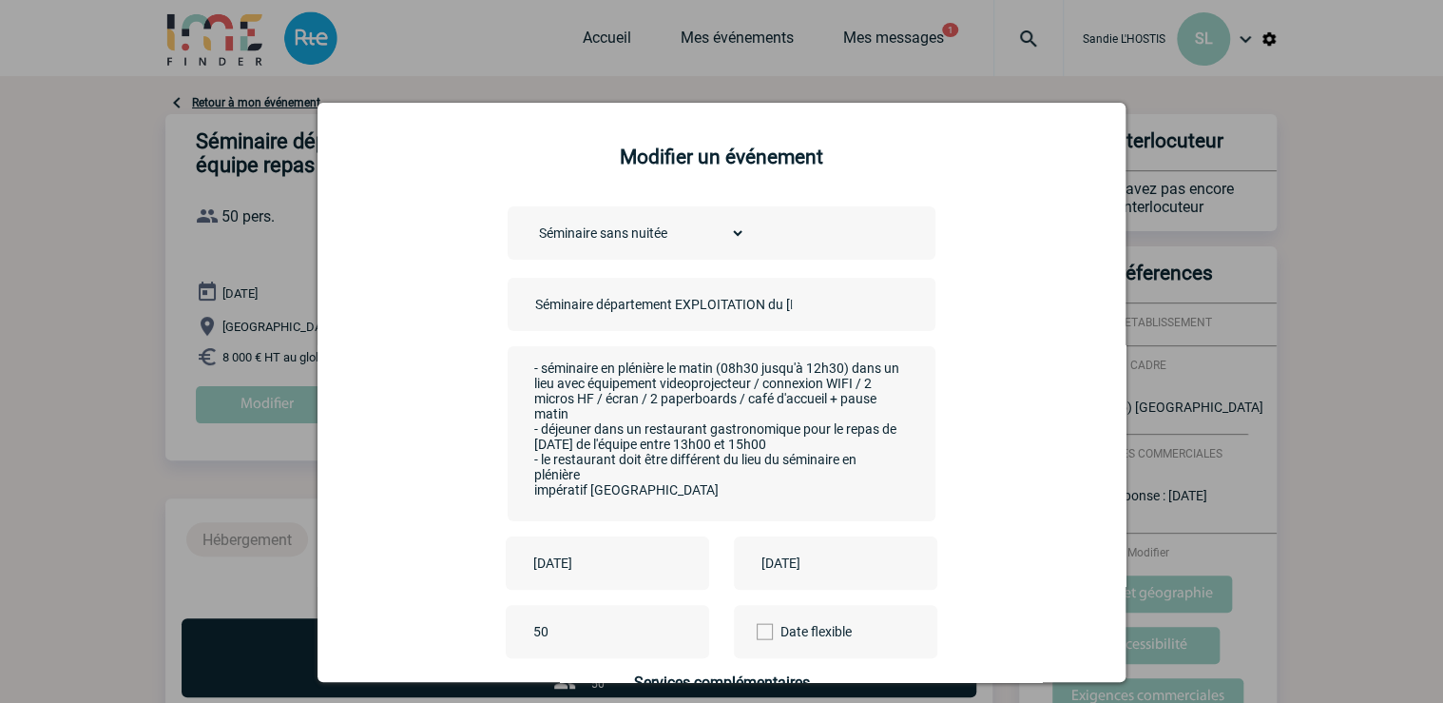
scroll to position [11, 0]
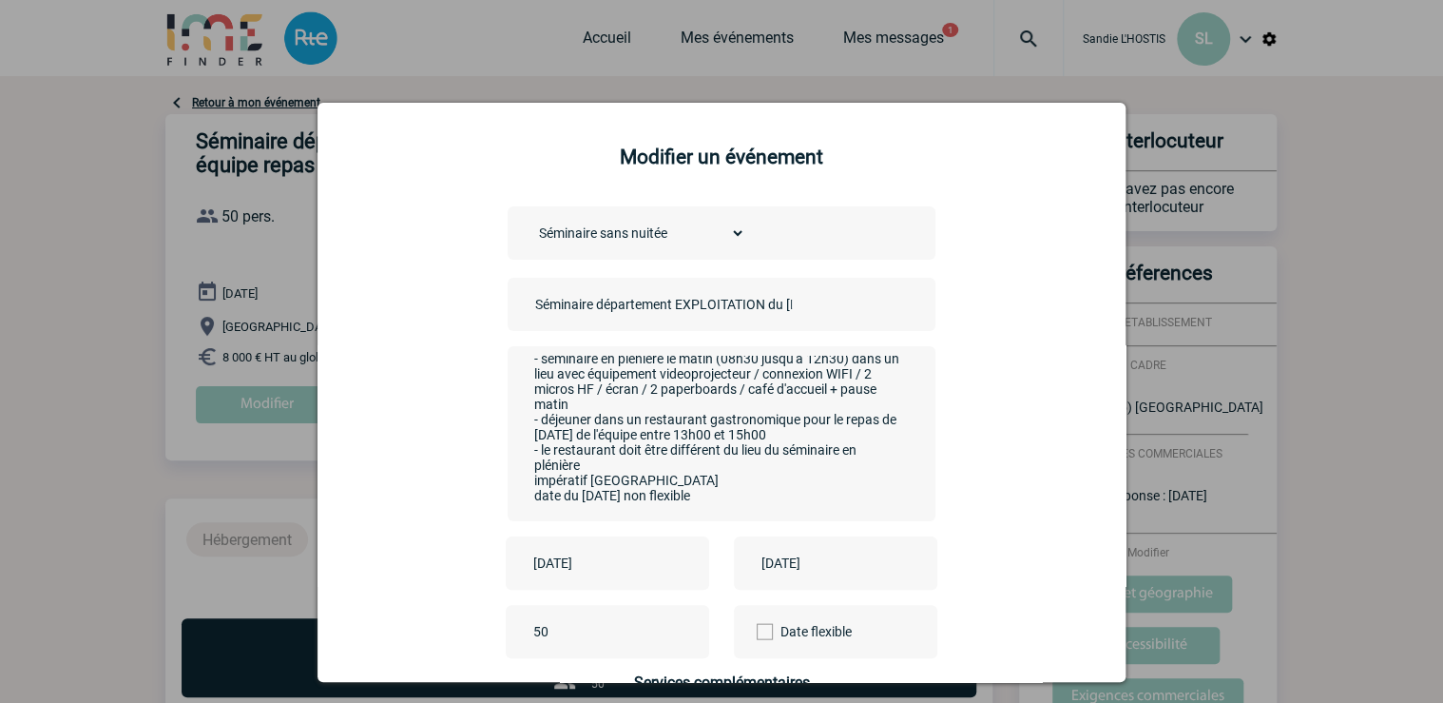
click at [530, 487] on textarea "- séminaire en plénière le matin (08h30 jusqu'à 12h30) dans un lieu avec équipe…" at bounding box center [718, 432] width 376 height 152
click at [592, 488] on textarea "- séminaire en plénière le matin (08h30 jusqu'à 12h30) dans un lieu avec équipe…" at bounding box center [718, 432] width 376 height 152
click at [532, 497] on textarea "- séminaire en plénière le matin (08h30 jusqu'à 12h30) dans un lieu avec équipe…" at bounding box center [718, 432] width 376 height 152
drag, startPoint x: 615, startPoint y: 449, endPoint x: 637, endPoint y: 456, distance: 23.2
click at [637, 456] on textarea "- séminaire en plénière le matin (08h30 jusqu'à 12h30) dans un lieu avec équipe…" at bounding box center [718, 432] width 376 height 152
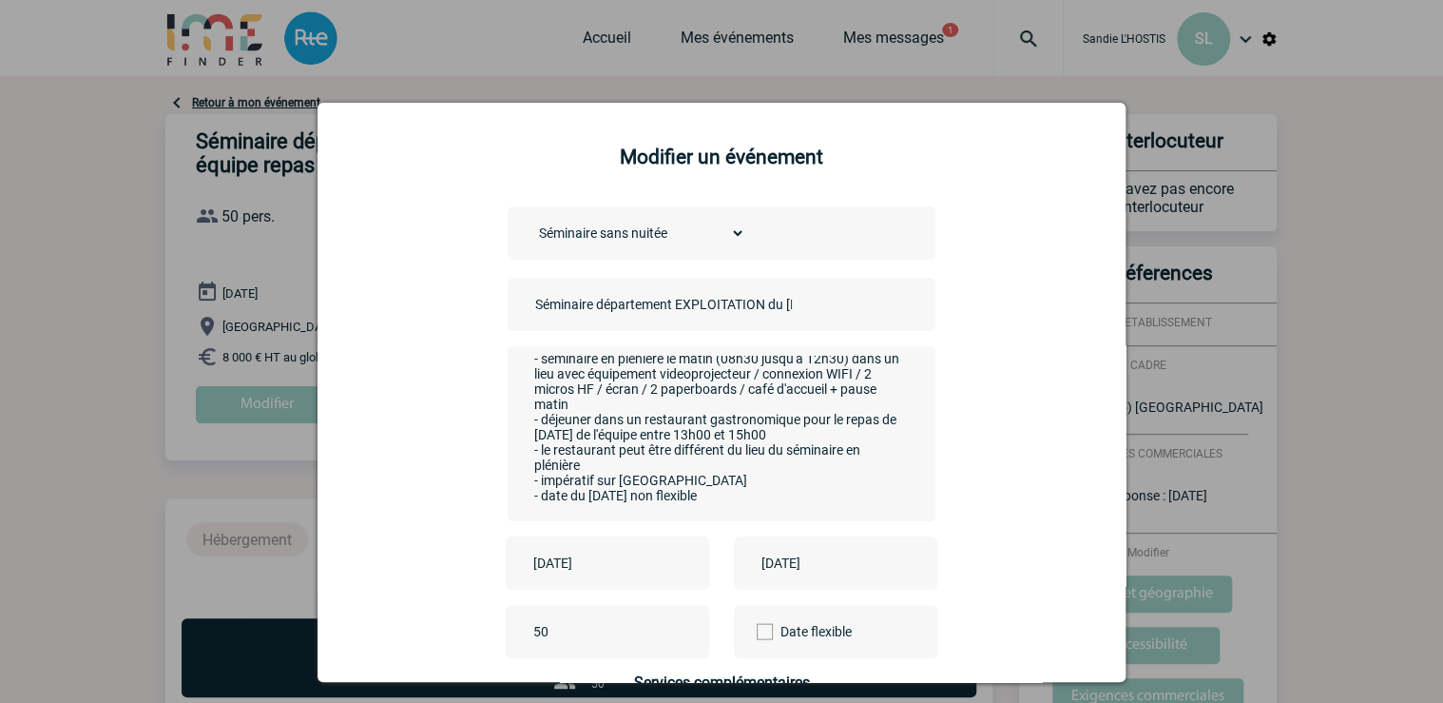
click at [586, 467] on textarea "- séminaire en plénière le matin (08h30 jusqu'à 12h30) dans un lieu avec équipe…" at bounding box center [718, 432] width 376 height 152
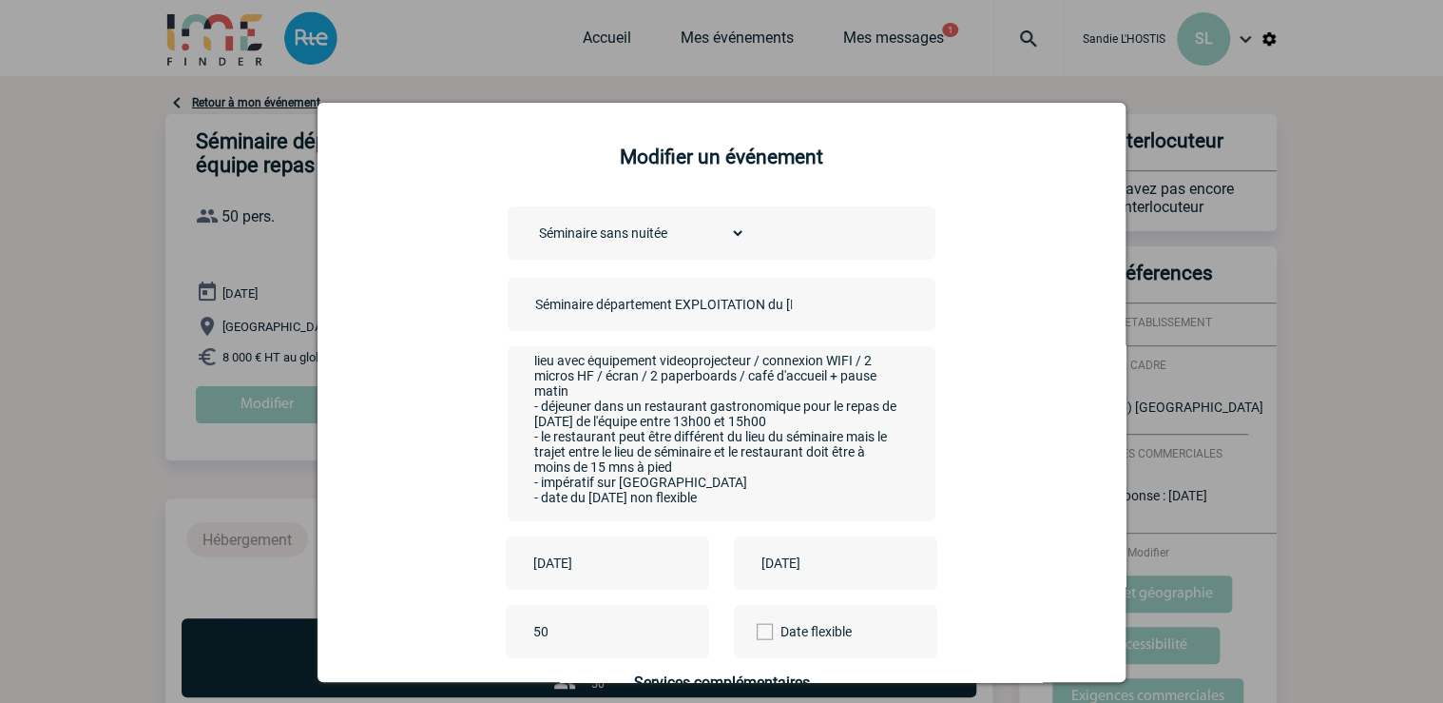
scroll to position [32, 0]
click at [656, 486] on textarea "- séminaire en plénière le matin (08h30 jusqu'à 12h30) dans un lieu avec équipe…" at bounding box center [718, 432] width 376 height 152
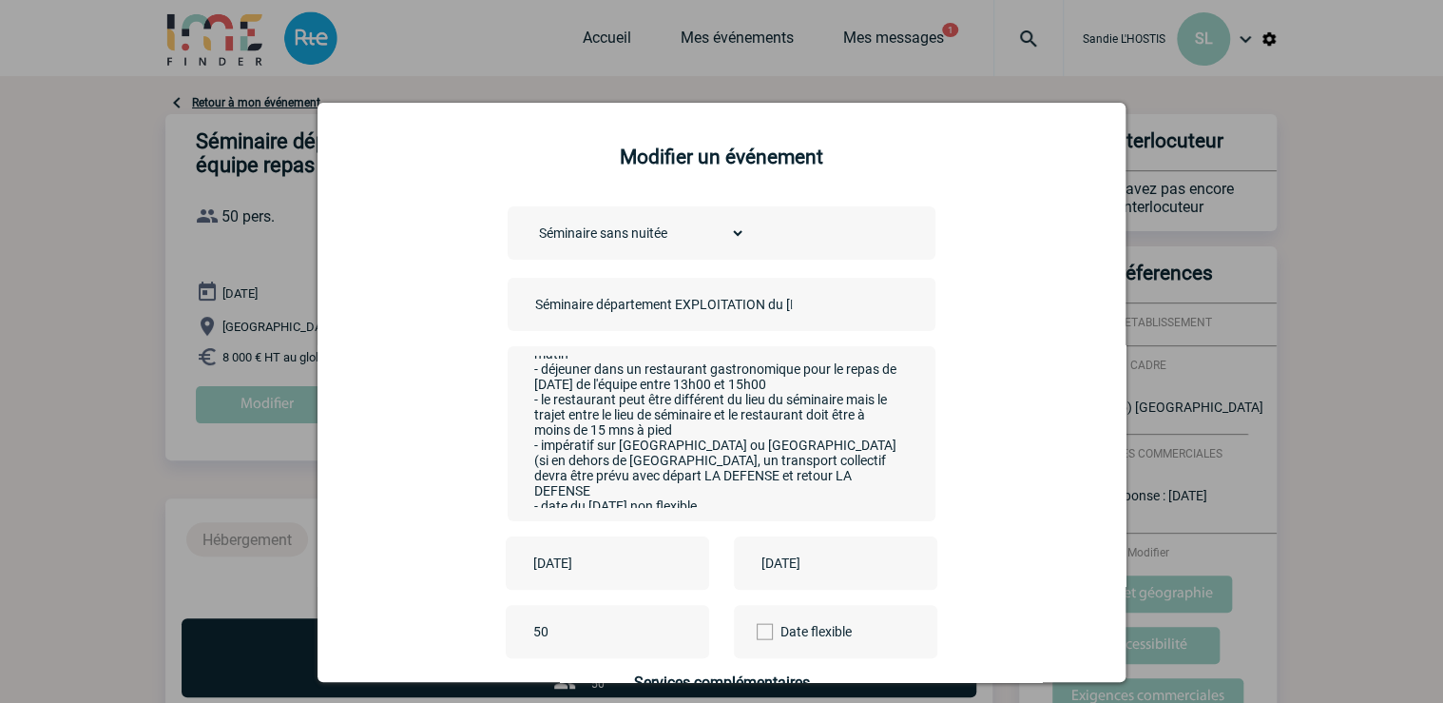
scroll to position [65, 0]
click at [724, 506] on textarea "- séminaire en plénière le matin (08h30 jusqu'à 12h30) dans un lieu avec équipe…" at bounding box center [718, 432] width 376 height 152
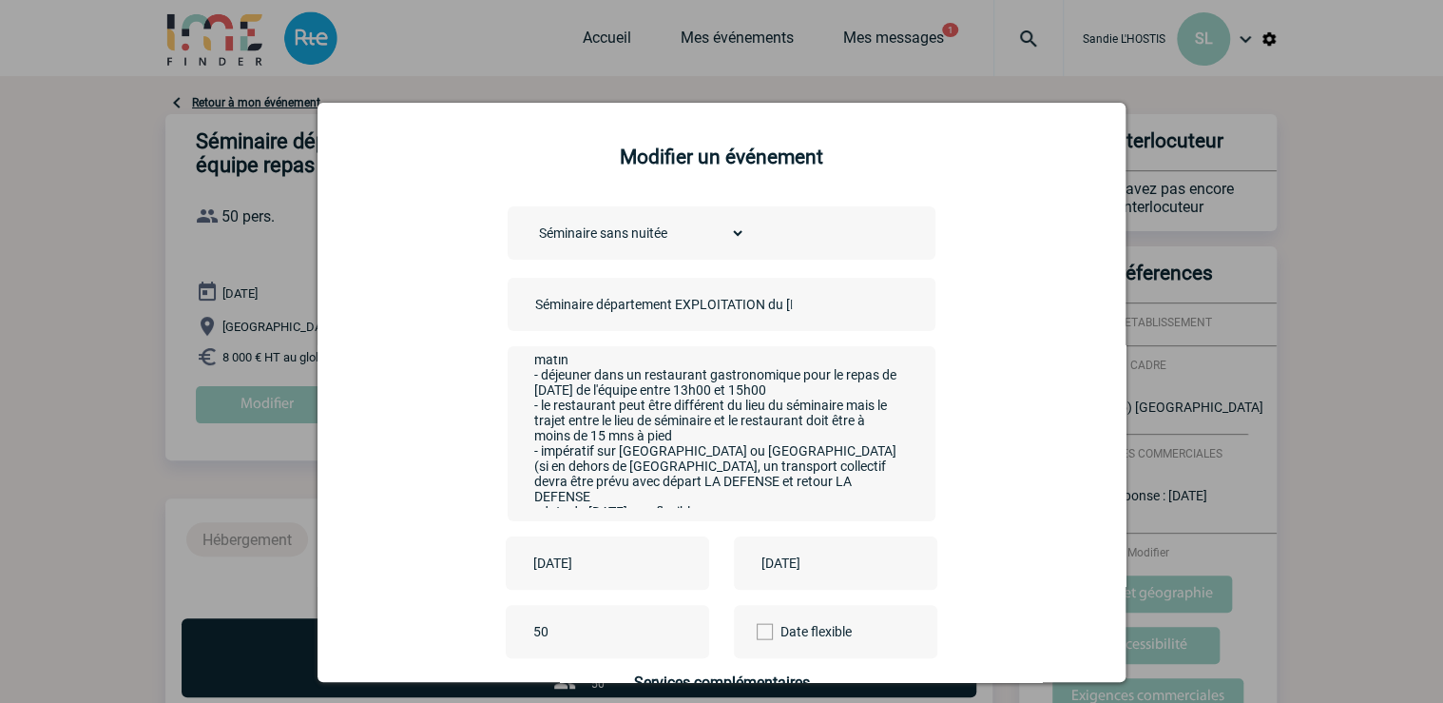
scroll to position [31, 0]
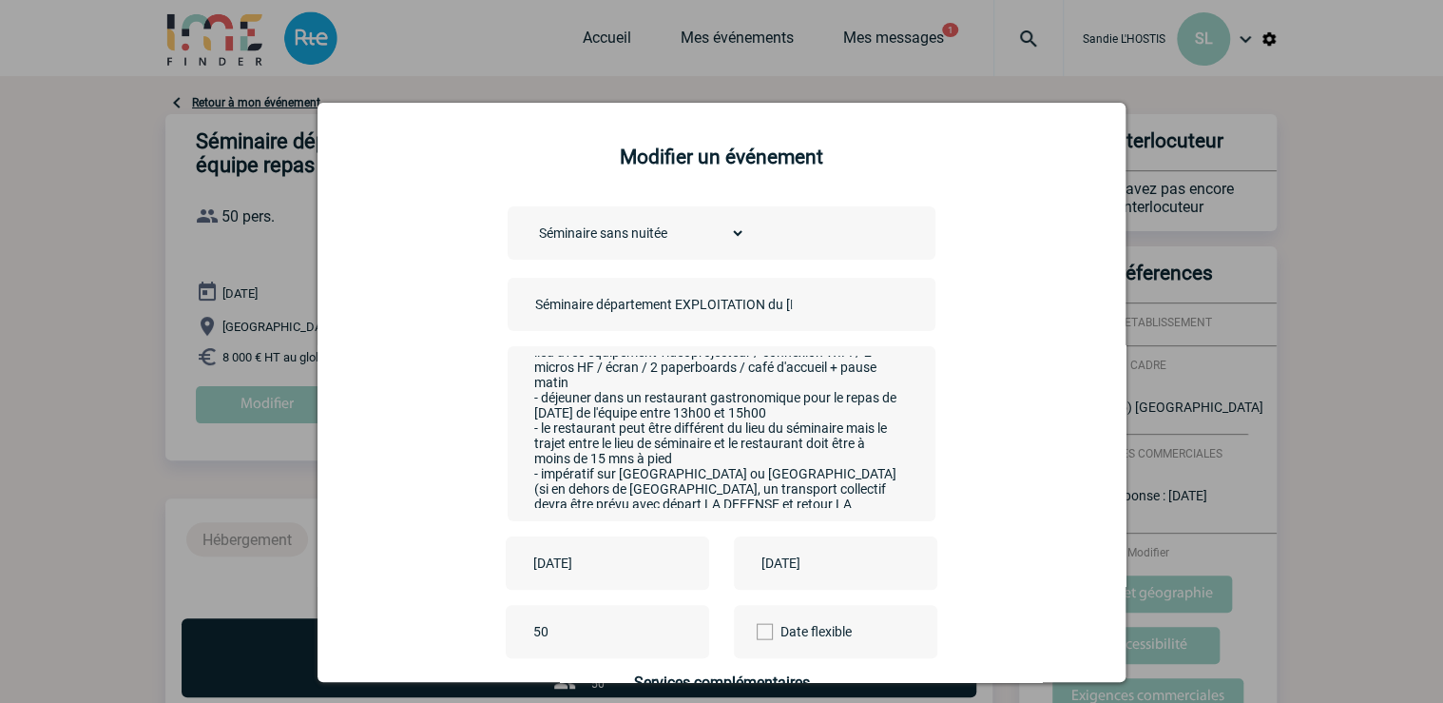
drag, startPoint x: 673, startPoint y: 466, endPoint x: 635, endPoint y: 462, distance: 38.2
click at [635, 462] on textarea "- séminaire en plénière le matin (08h30 jusqu'à 12h30) dans un lieu avec équipe…" at bounding box center [718, 432] width 376 height 152
drag, startPoint x: 585, startPoint y: 463, endPoint x: 525, endPoint y: 470, distance: 60.3
click at [530, 470] on textarea "- séminaire en plénière le matin (08h30 jusqu'à 12h30) dans un lieu avec équipe…" at bounding box center [718, 432] width 376 height 152
click at [575, 472] on textarea "- séminaire en plénière le matin (08h30 jusqu'à 12h30) dans un lieu avec équipe…" at bounding box center [718, 432] width 376 height 152
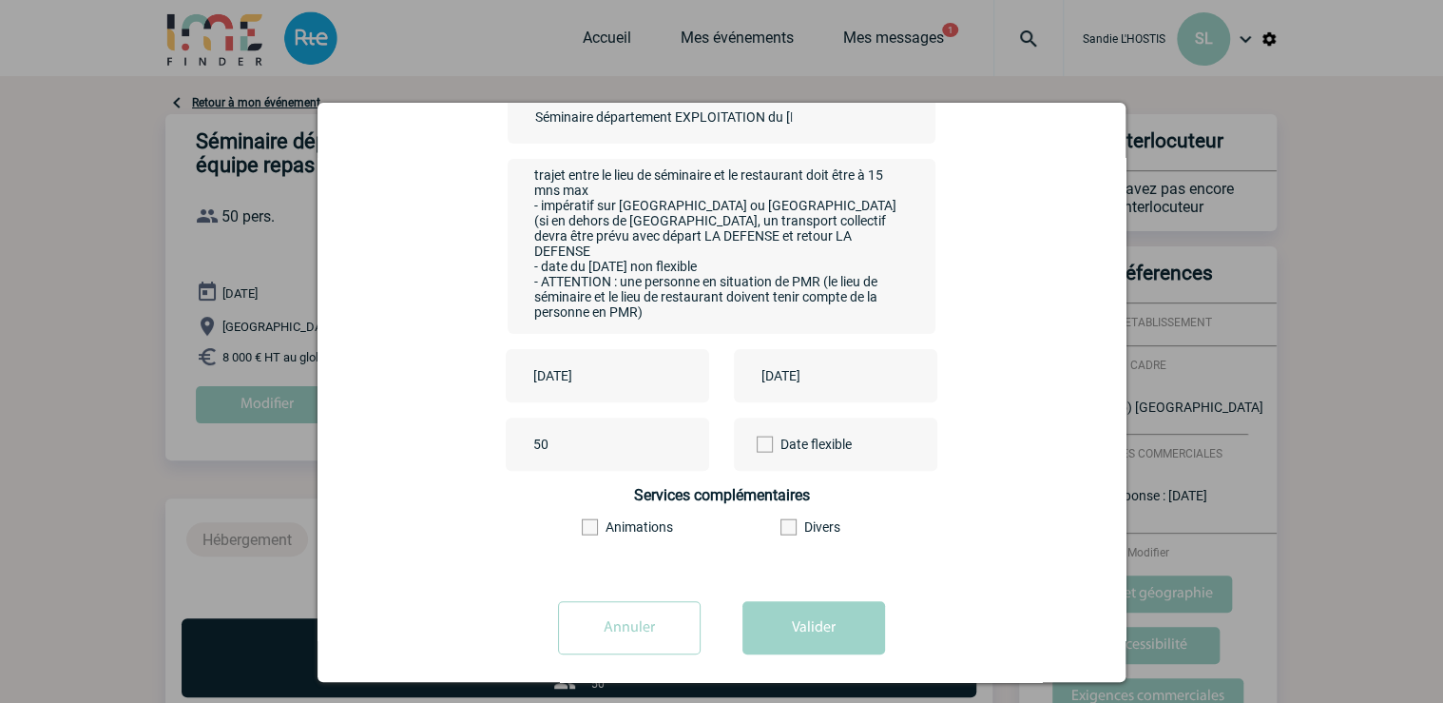
scroll to position [204, 0]
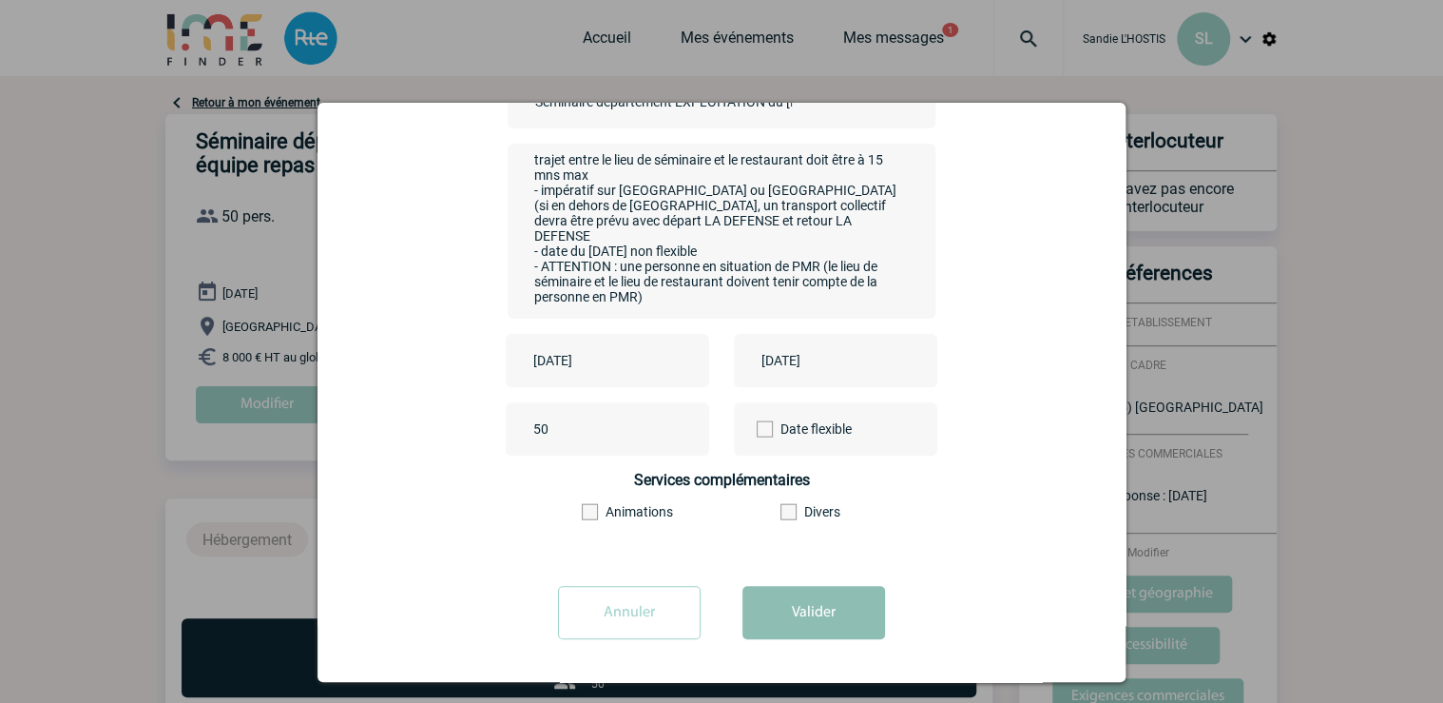
type textarea "- séminaire en plénière le matin (08h30 jusqu'à 12h30) dans un lieu avec équipe…"
click at [816, 609] on button "Valider" at bounding box center [814, 612] width 143 height 53
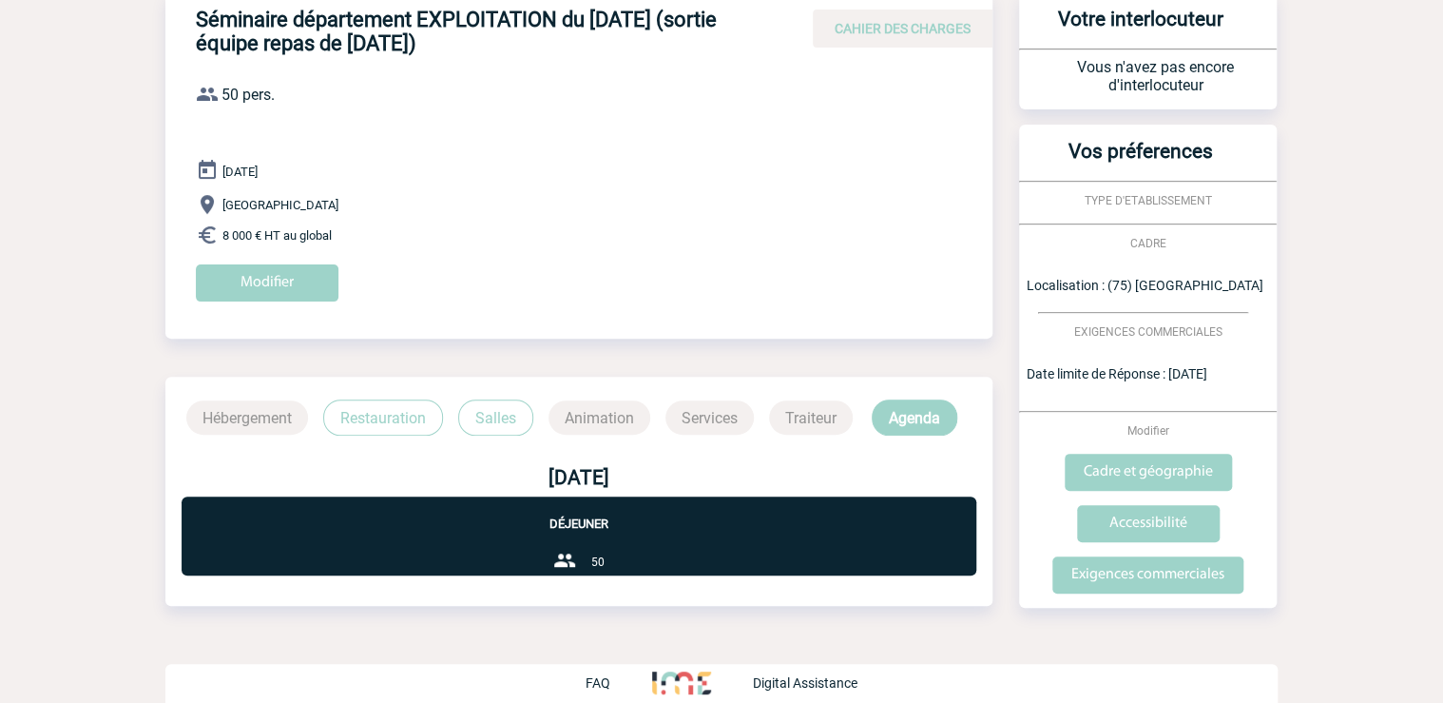
scroll to position [142, 0]
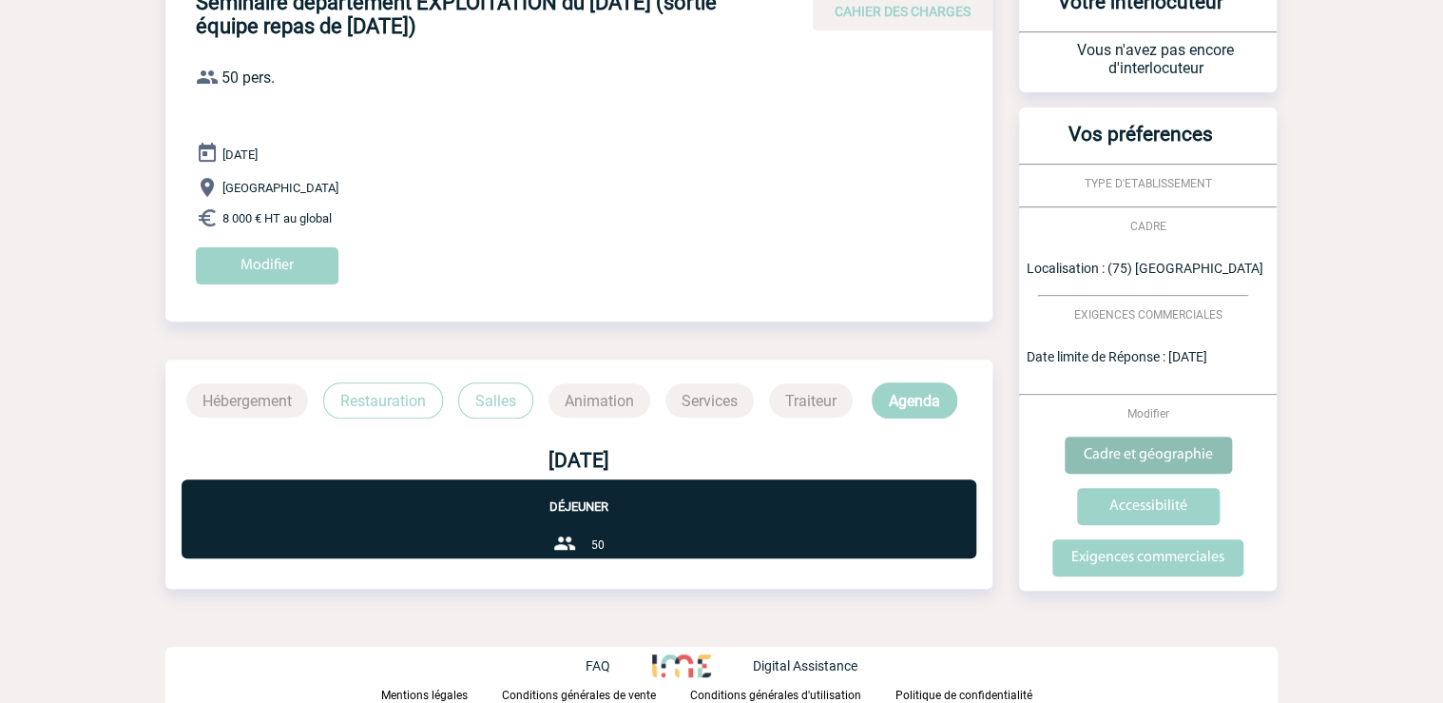
click at [1146, 451] on input "Cadre et géographie" at bounding box center [1148, 454] width 167 height 37
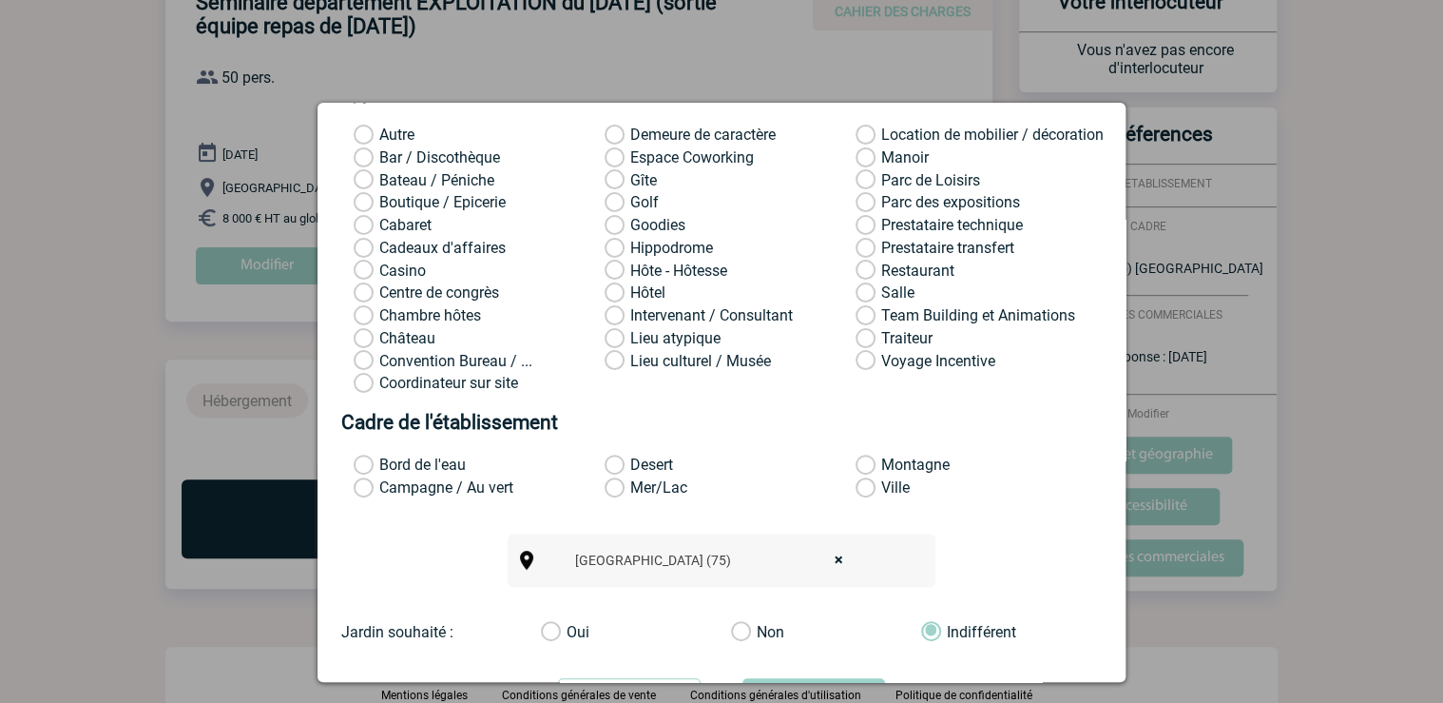
scroll to position [68, 0]
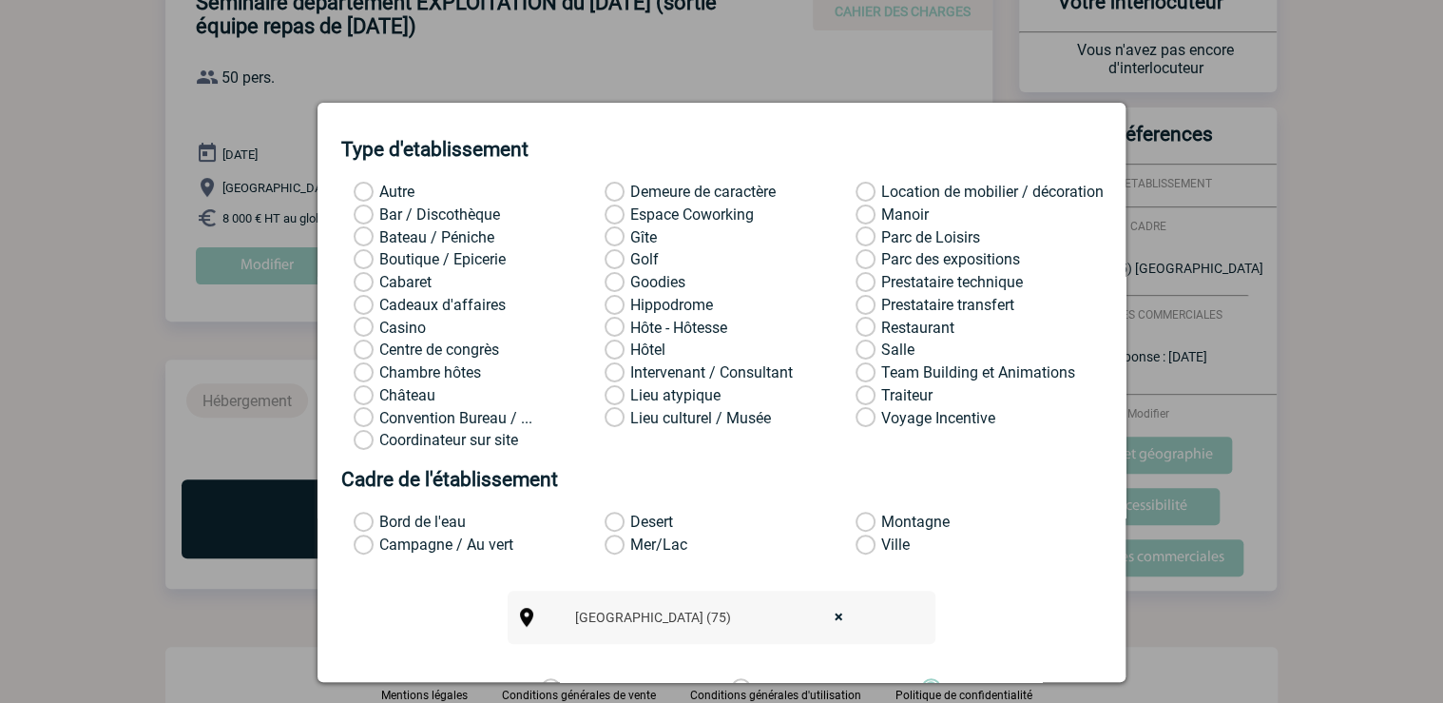
click at [358, 240] on label "Bateau / Péniche" at bounding box center [379, 237] width 50 height 19
click at [0, 0] on input "Bateau / Péniche" at bounding box center [0, 0] width 0 height 0
click at [359, 232] on label "Bateau / Péniche" at bounding box center [379, 237] width 50 height 19
click at [0, 0] on input "Bateau / Péniche" at bounding box center [0, 0] width 0 height 0
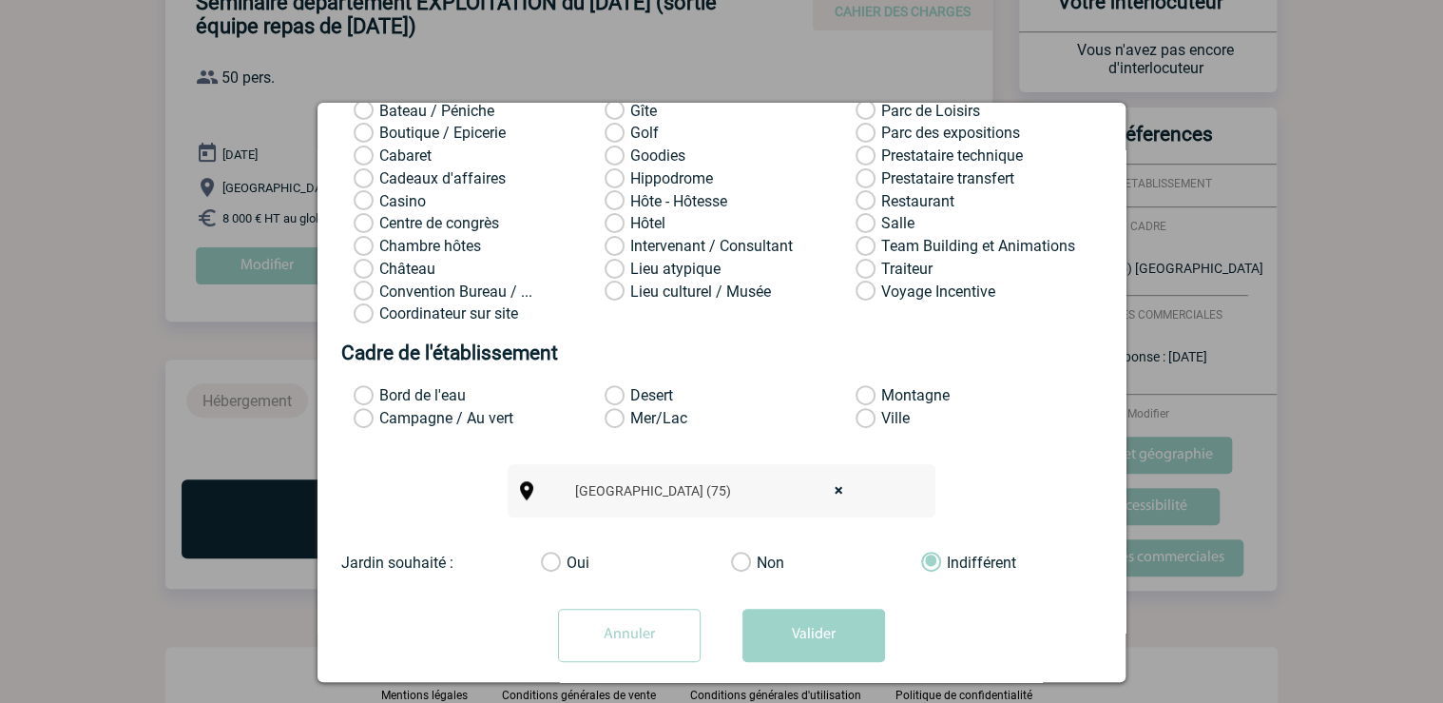
scroll to position [221, 0]
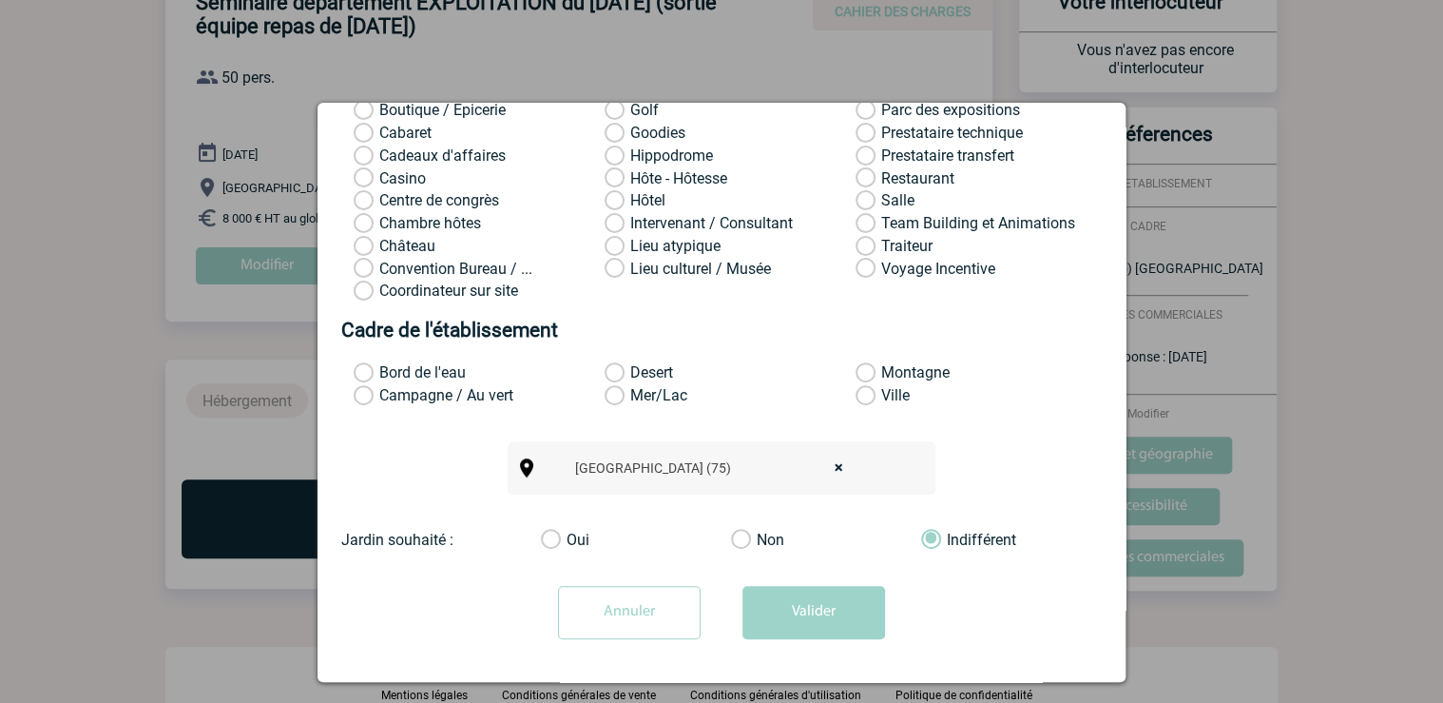
click at [624, 611] on input "Annuler" at bounding box center [629, 612] width 143 height 53
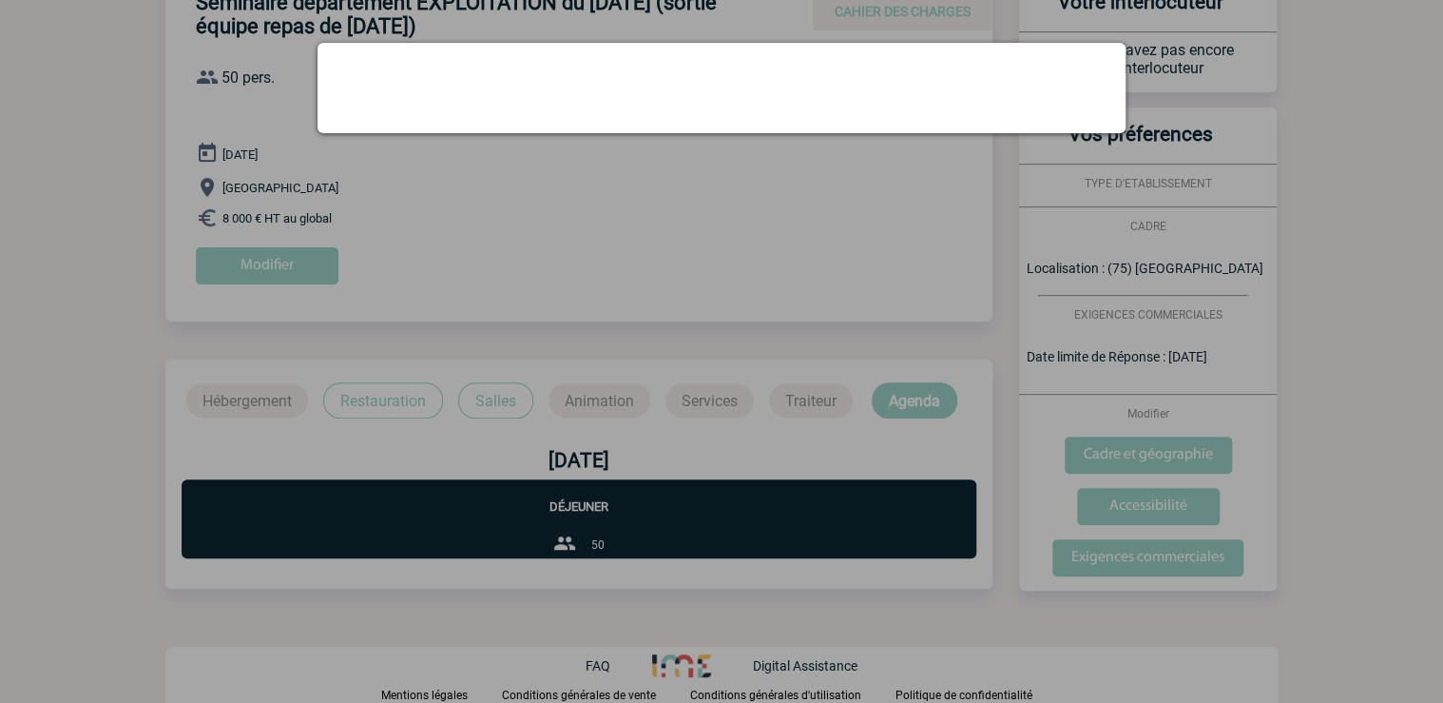
scroll to position [0, 0]
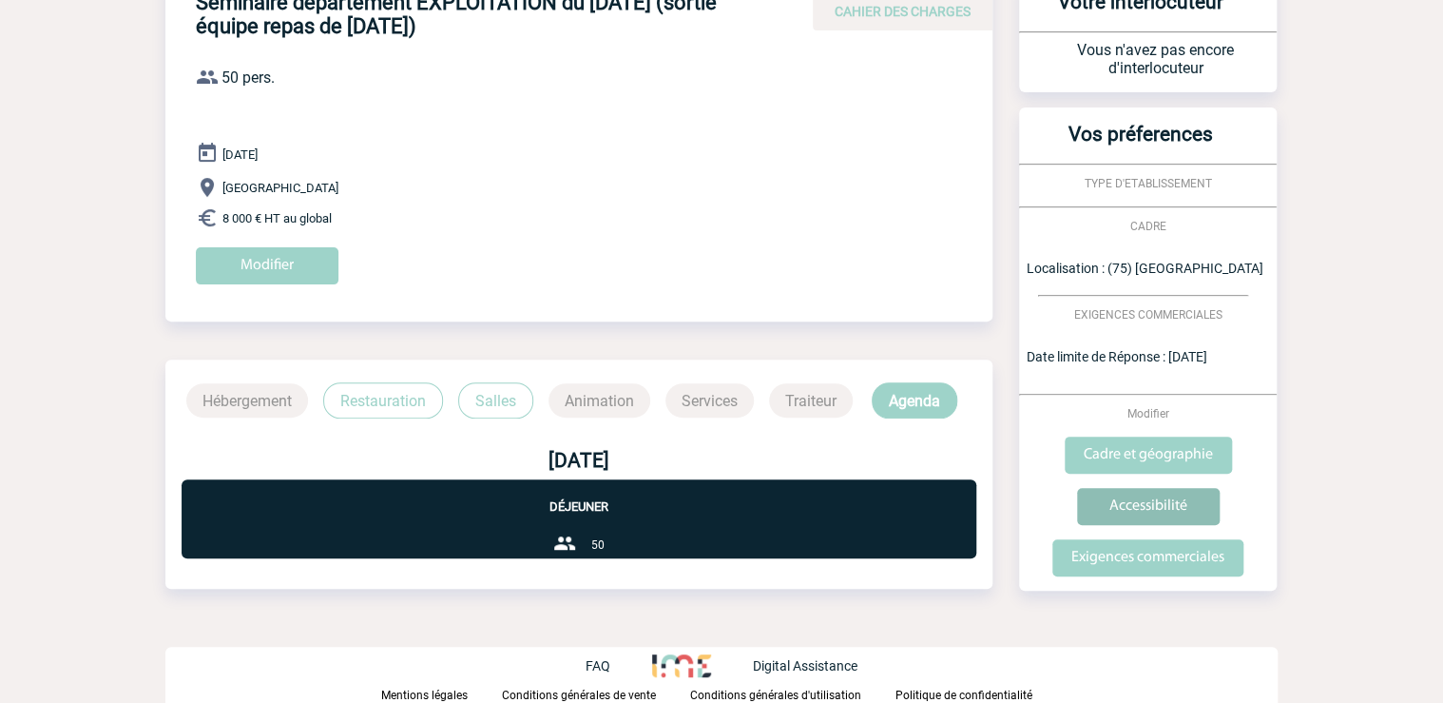
click at [1156, 498] on input "Accessibilité" at bounding box center [1148, 506] width 143 height 37
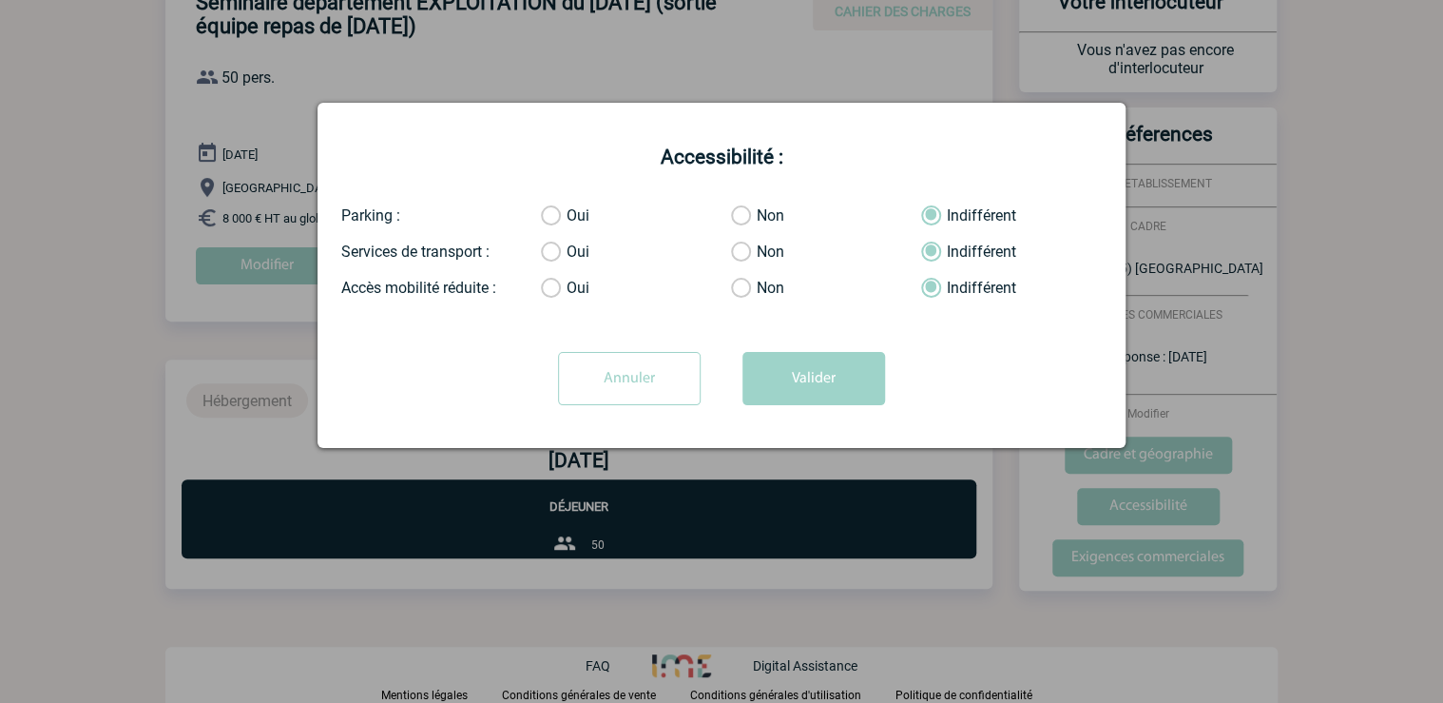
click at [545, 285] on label "Oui" at bounding box center [560, 288] width 38 height 19
click at [0, 0] on input "Oui" at bounding box center [0, 0] width 0 height 0
click at [804, 373] on button "Valider" at bounding box center [814, 378] width 143 height 53
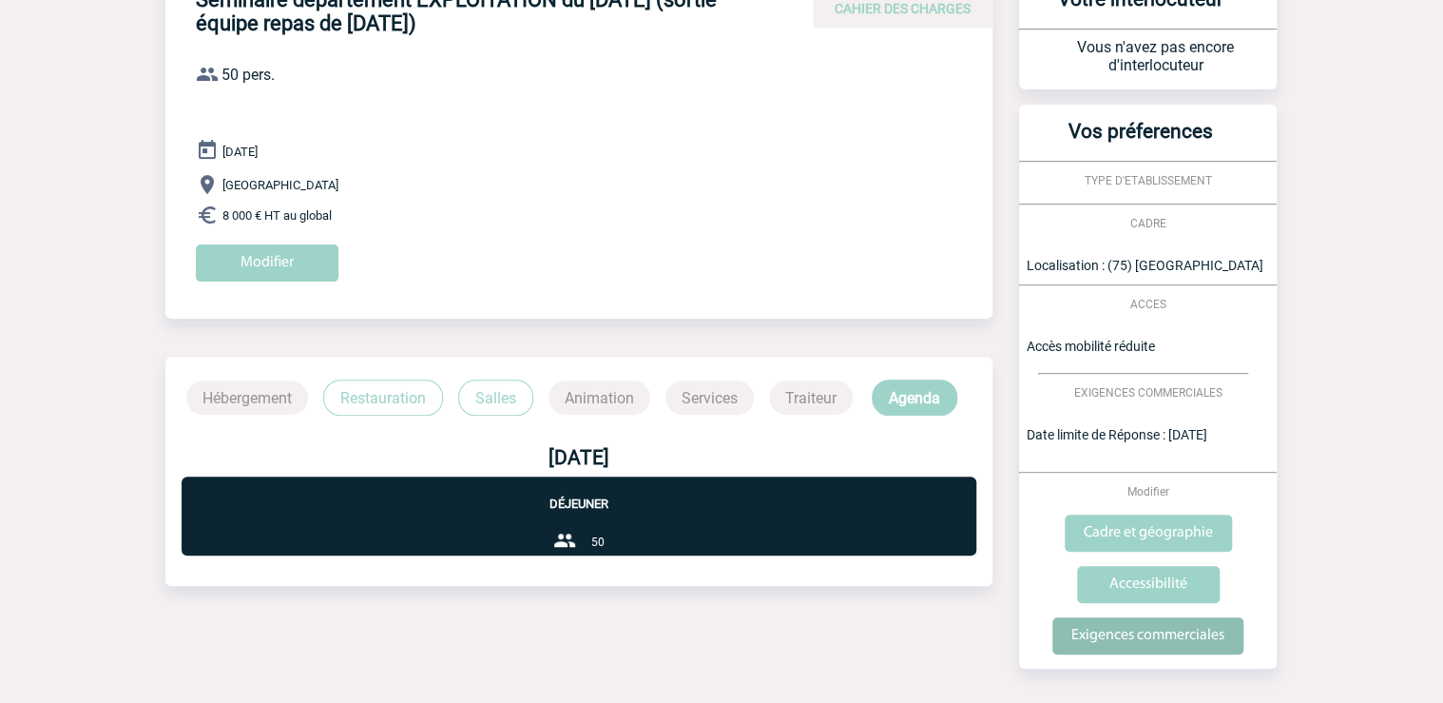
click at [1162, 638] on input "Exigences commerciales" at bounding box center [1148, 635] width 191 height 37
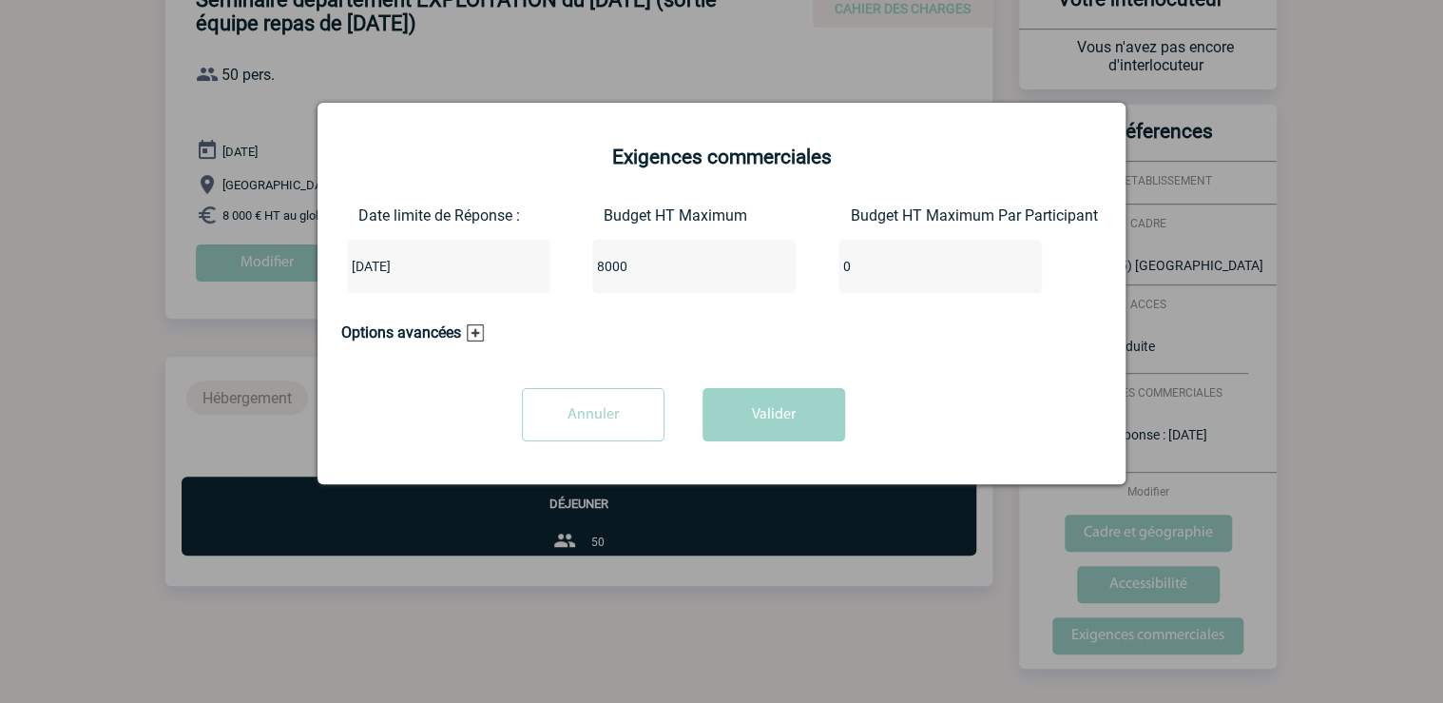
click at [474, 338] on h3 "Options avancées" at bounding box center [412, 332] width 143 height 18
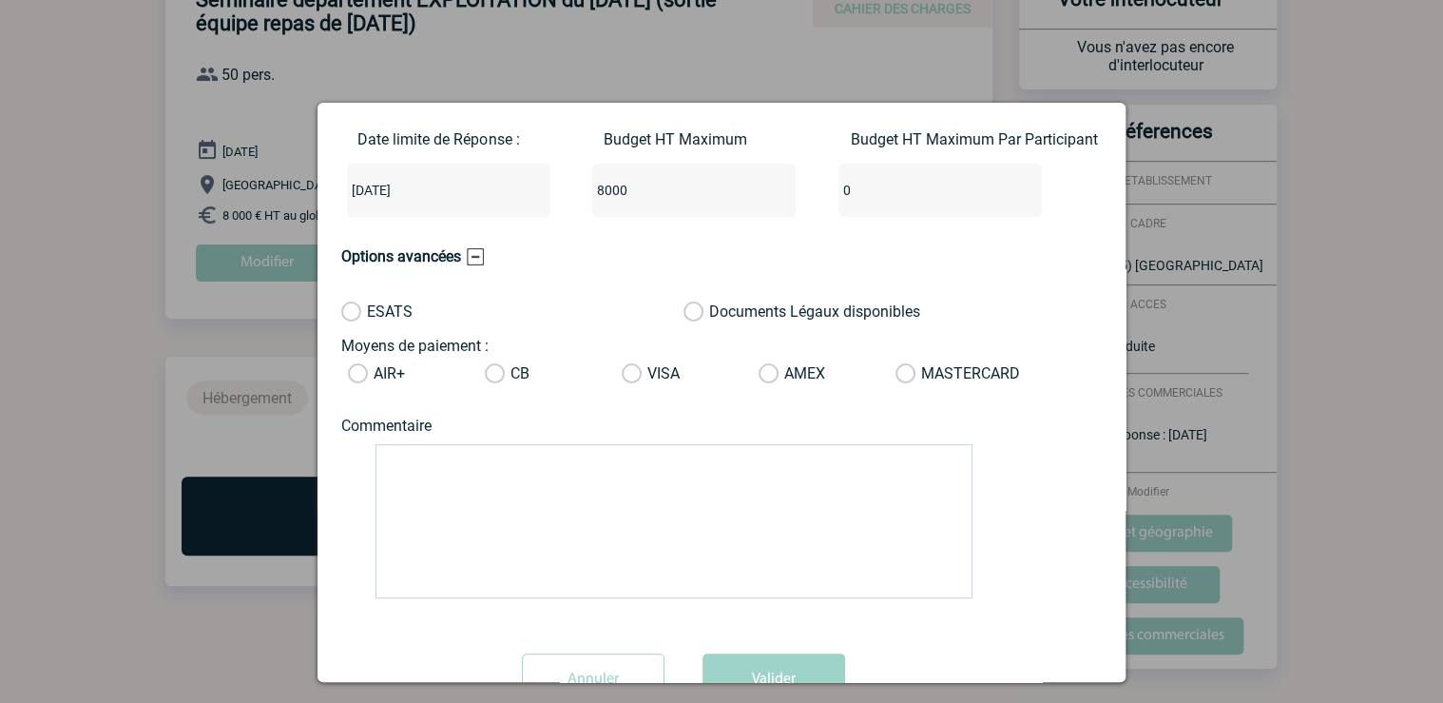
scroll to position [116, 0]
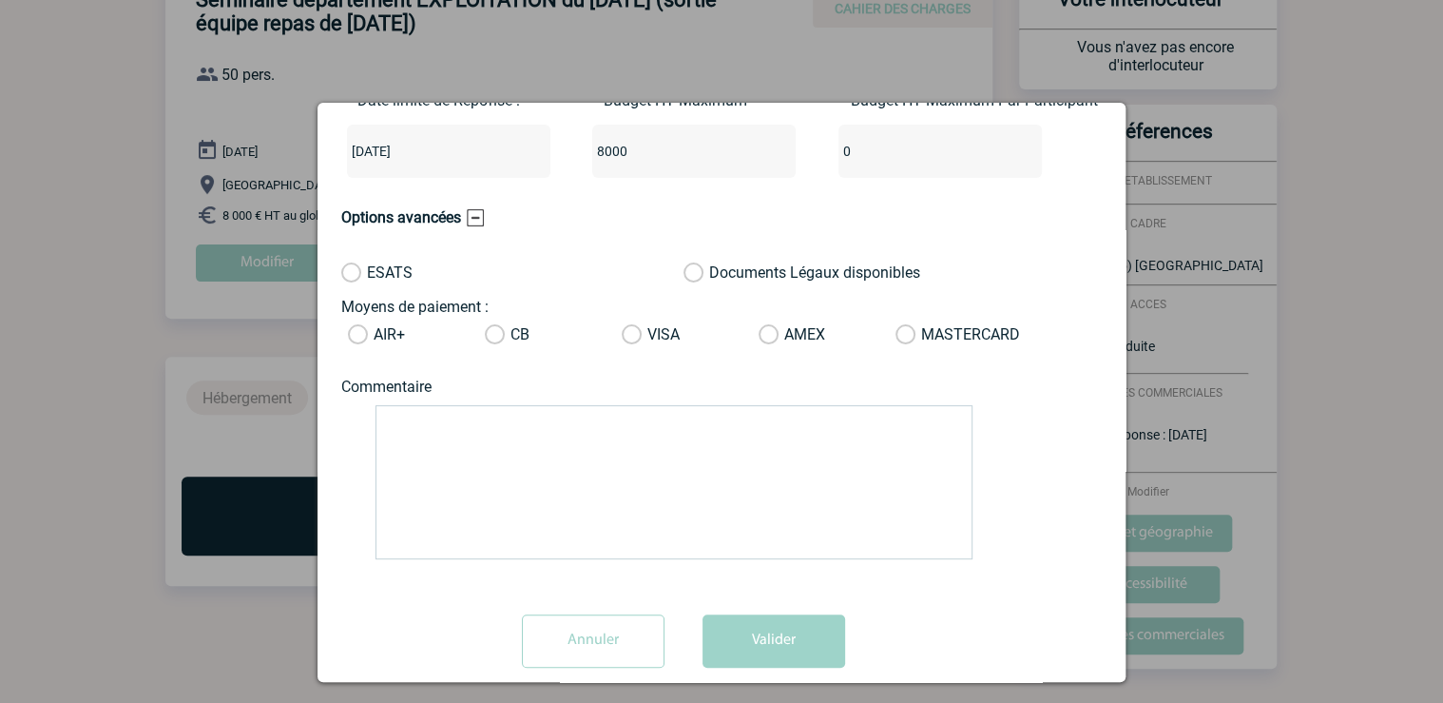
click at [603, 644] on input "Annuler" at bounding box center [593, 640] width 143 height 53
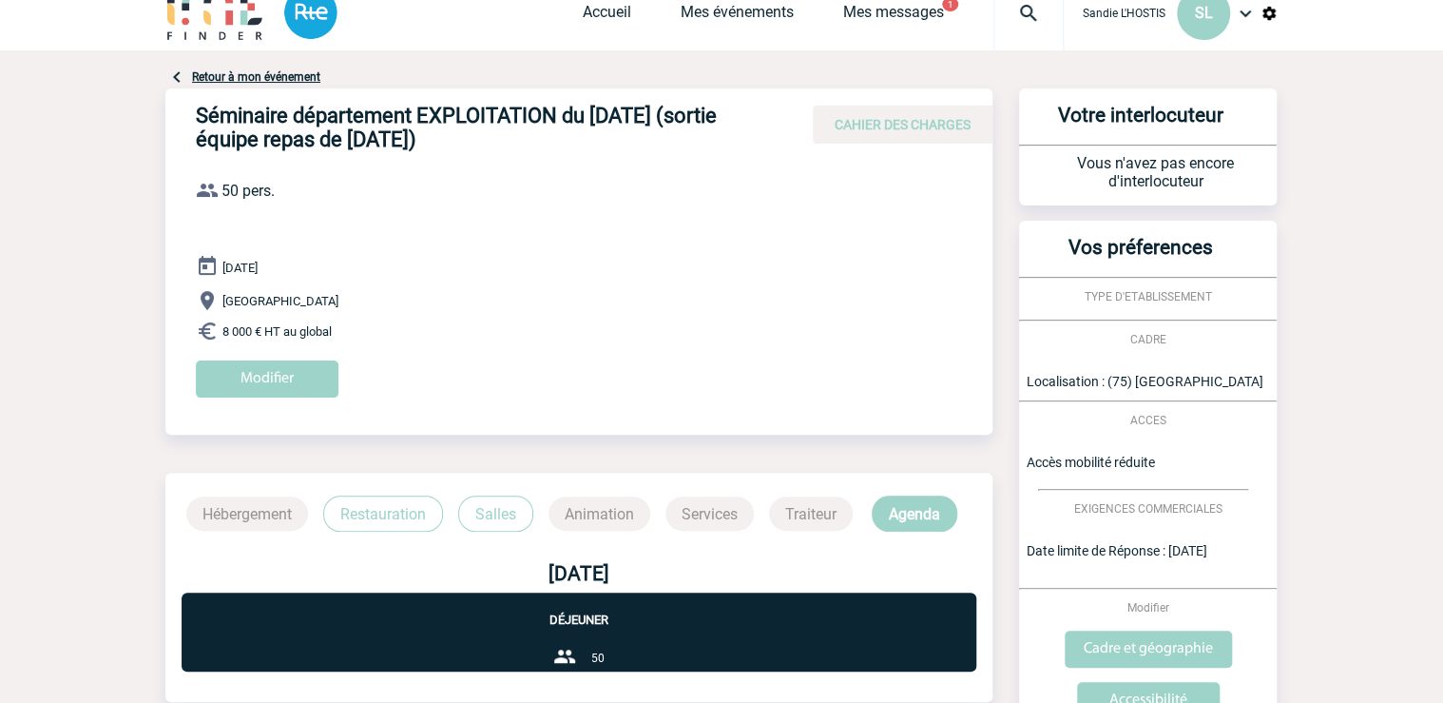
scroll to position [0, 0]
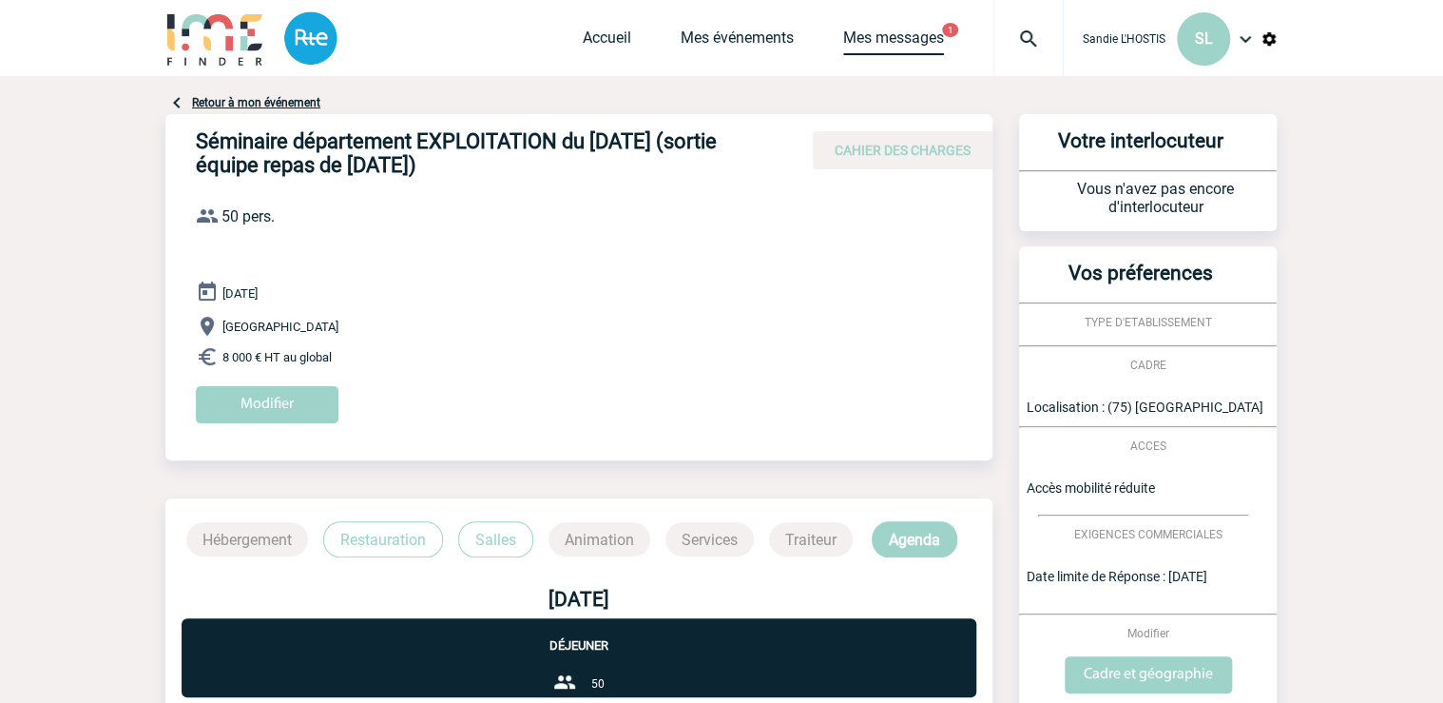
click at [927, 34] on link "Mes messages" at bounding box center [893, 42] width 101 height 27
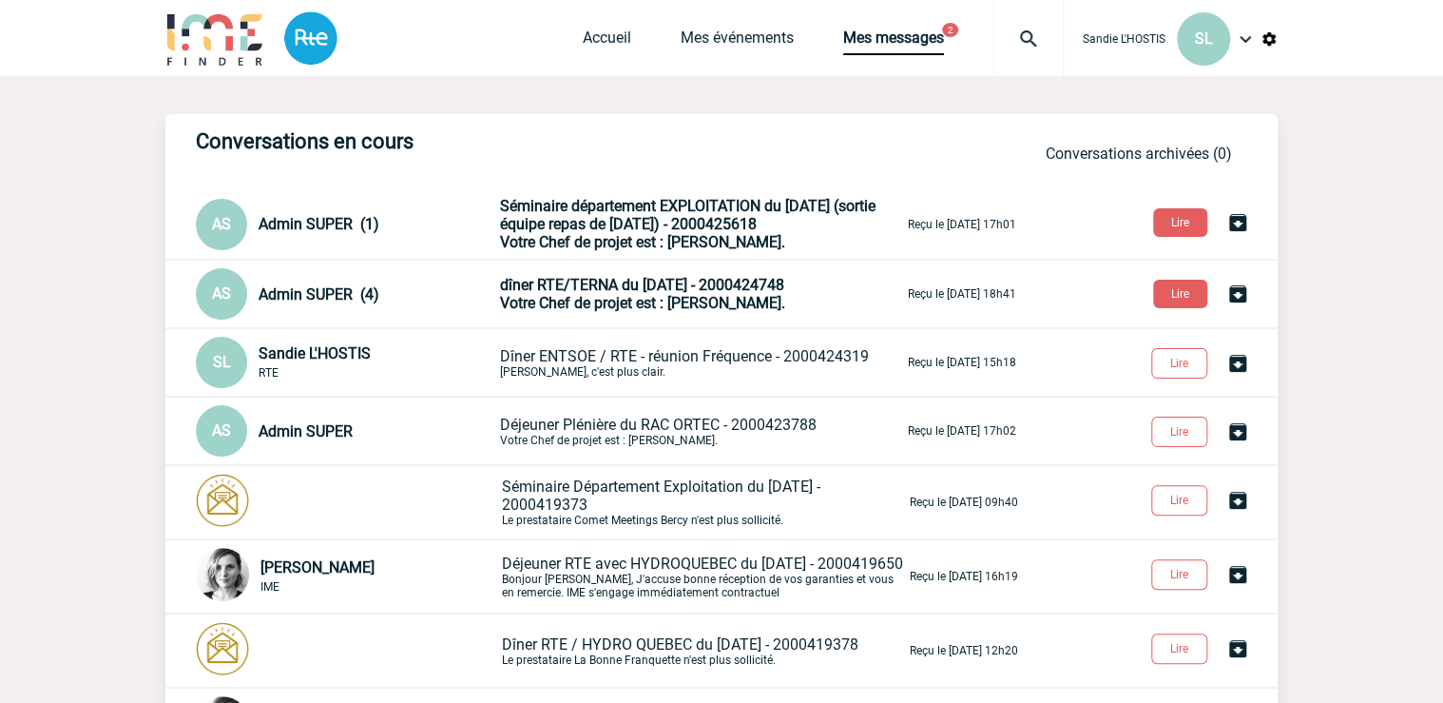
click at [658, 300] on span "Votre Chef de projet est : TRELLU Lydie." at bounding box center [642, 303] width 285 height 18
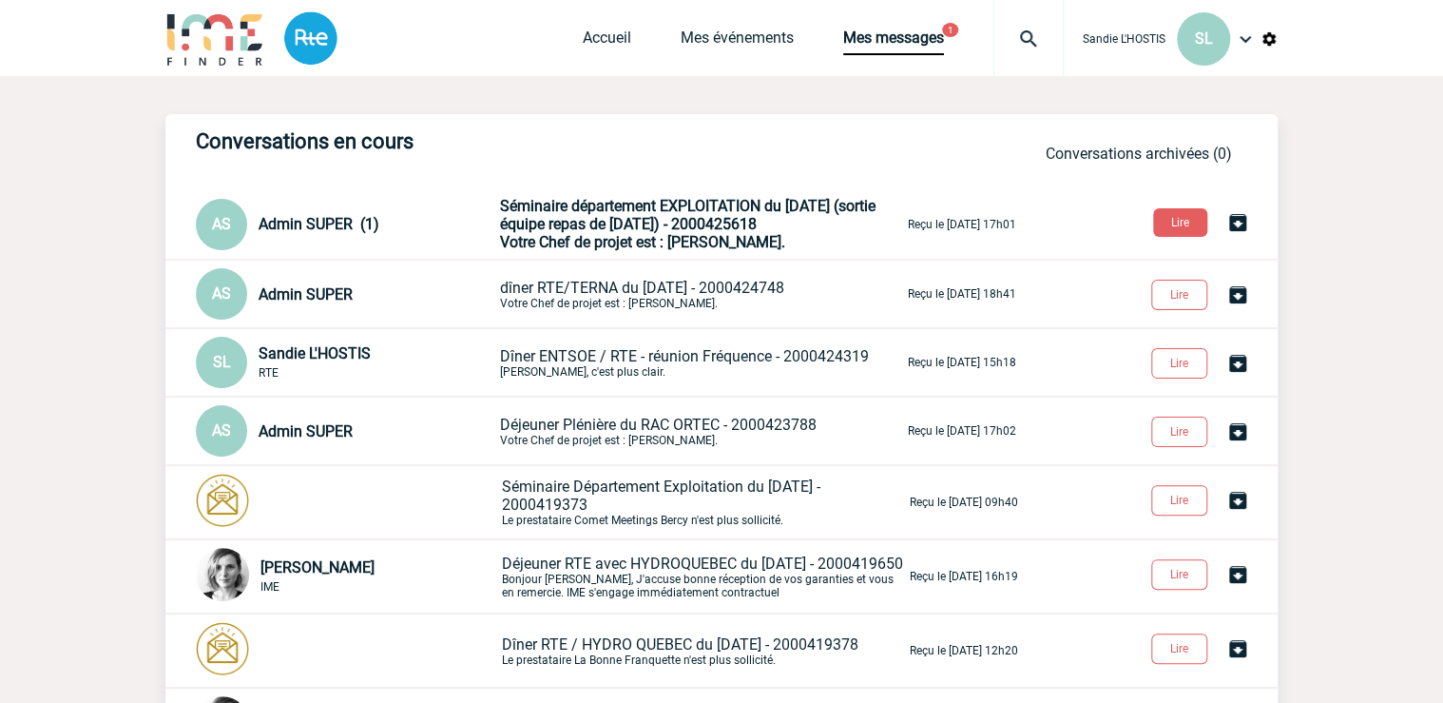
click at [1244, 38] on img at bounding box center [1245, 39] width 23 height 23
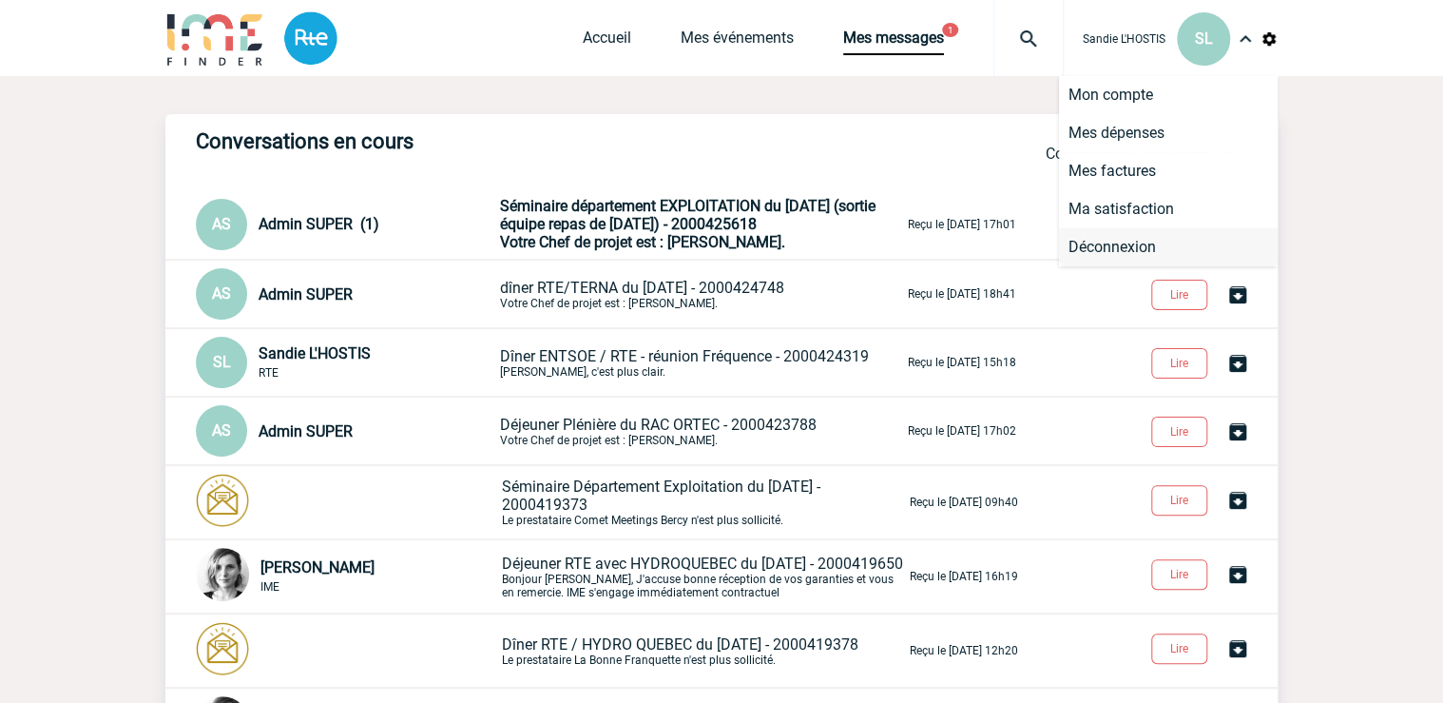
click at [1131, 241] on li "Déconnexion" at bounding box center [1168, 247] width 219 height 38
